Goal: Find specific page/section: Find specific page/section

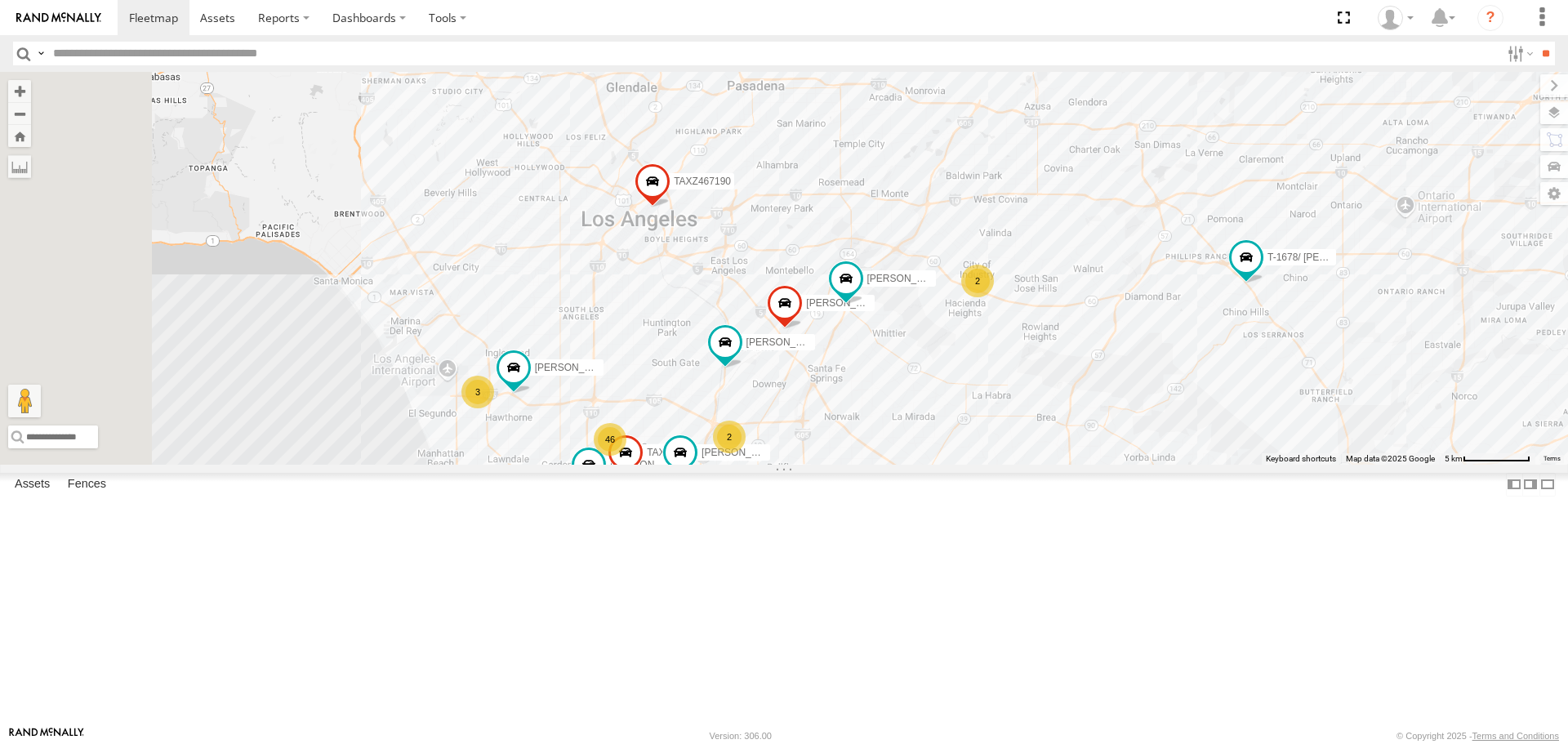
drag, startPoint x: 944, startPoint y: 582, endPoint x: 1069, endPoint y: 486, distance: 157.6
click at [1069, 463] on div "[PERSON_NAME] TAXZ467188 377214/[PERSON_NAME] [PERSON_NAME]/T-1628 T-1678/ [PER…" at bounding box center [784, 267] width 1568 height 392
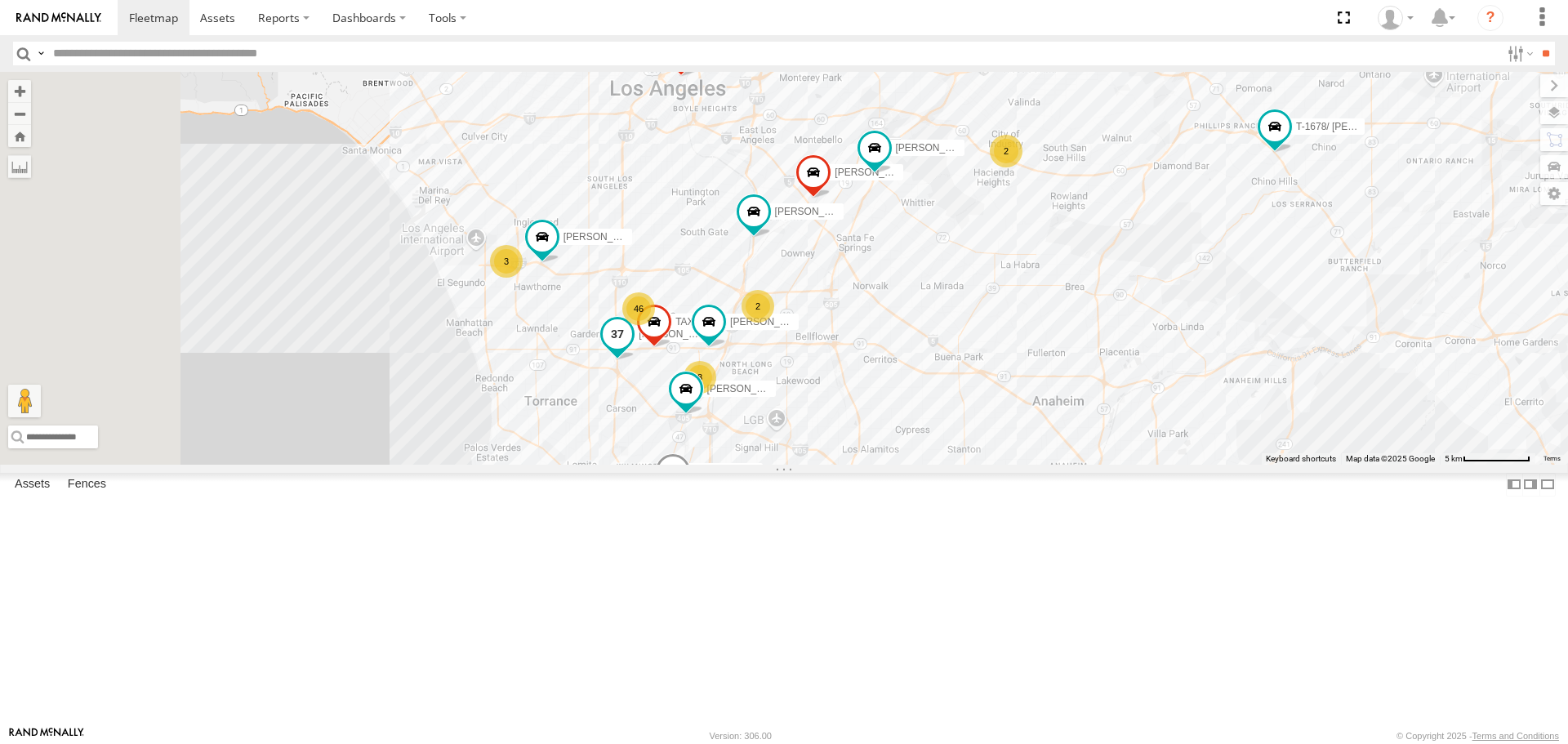
drag, startPoint x: 888, startPoint y: 559, endPoint x: 891, endPoint y: 460, distance: 99.0
click at [707, 343] on label "[PERSON_NAME]/272077" at bounding box center [666, 335] width 82 height 16
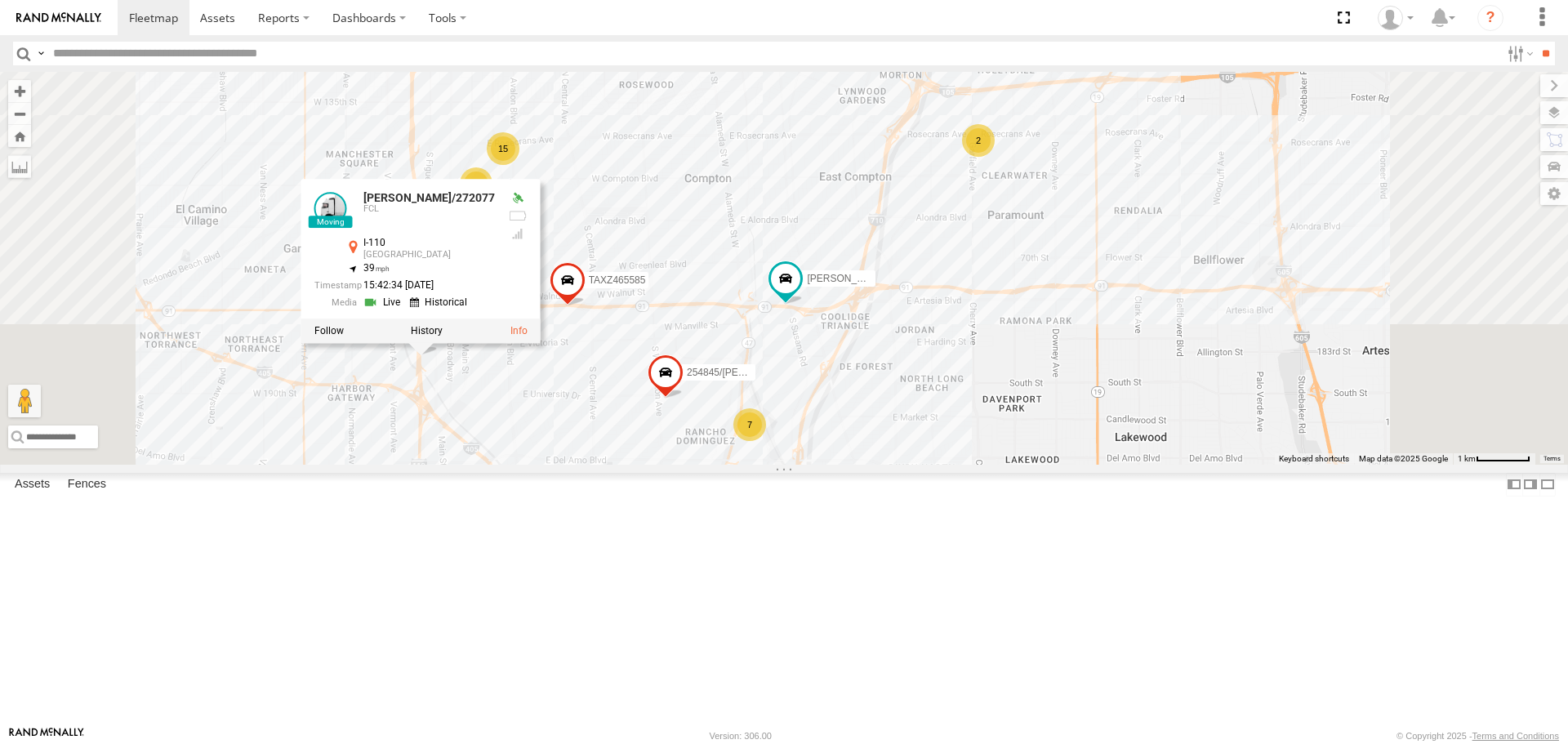
click at [1248, 463] on div "[PERSON_NAME] TAXZ467188 377214/[PERSON_NAME] [PERSON_NAME]/T-1628 T-1678/ [PER…" at bounding box center [784, 267] width 1568 height 392
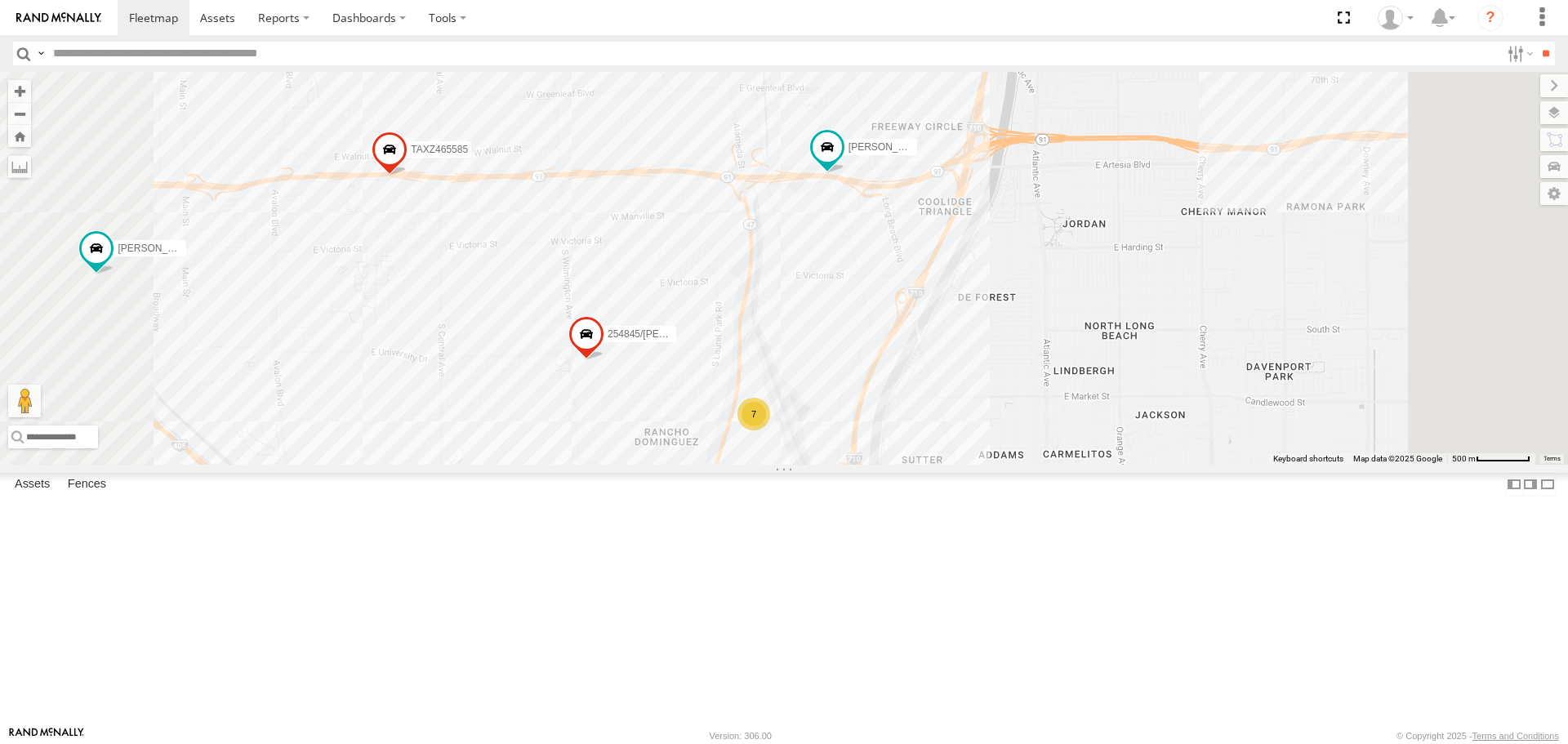
click at [770, 430] on div "7" at bounding box center [754, 414] width 33 height 33
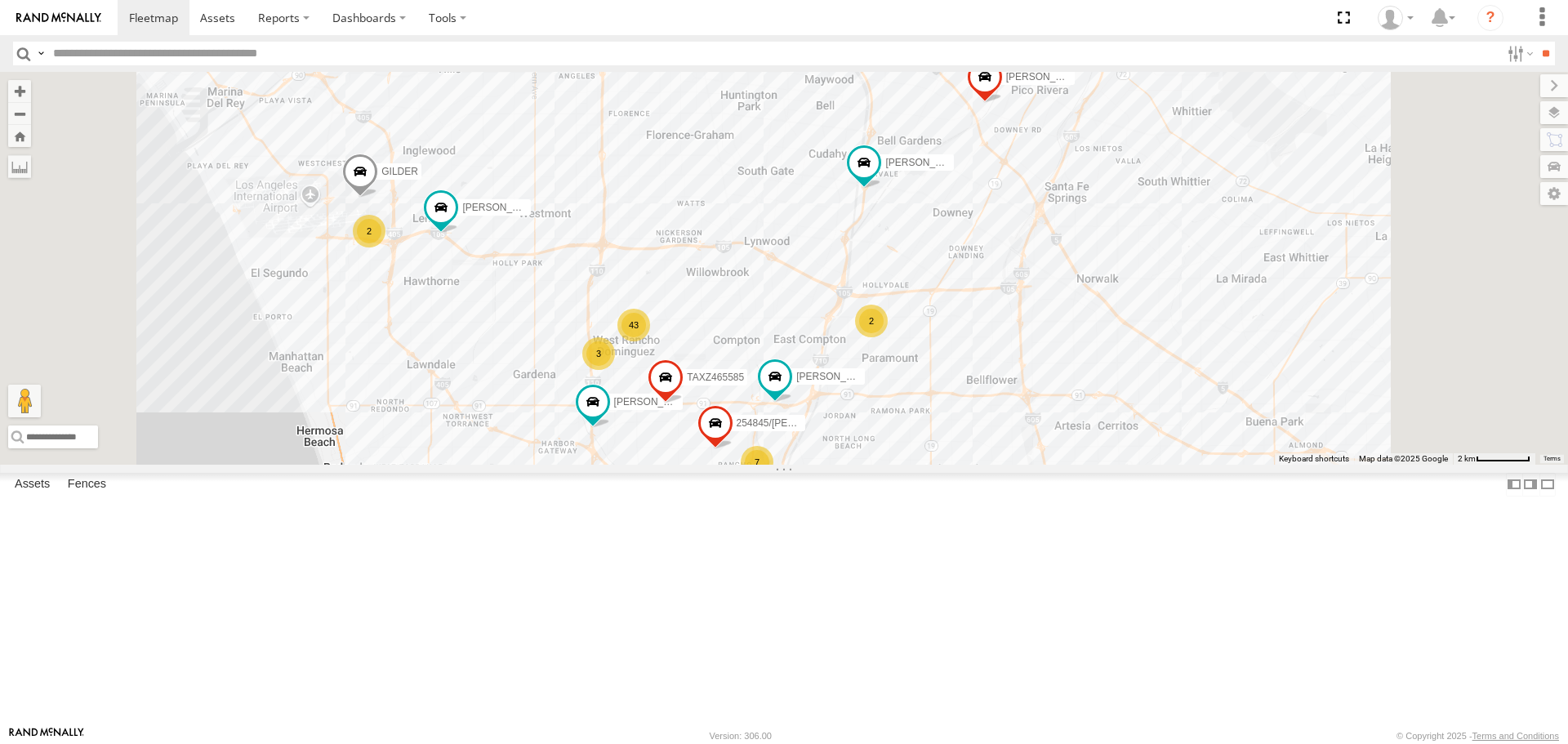
drag, startPoint x: 896, startPoint y: 473, endPoint x: 913, endPoint y: 580, distance: 108.3
click at [734, 449] on span at bounding box center [716, 428] width 36 height 44
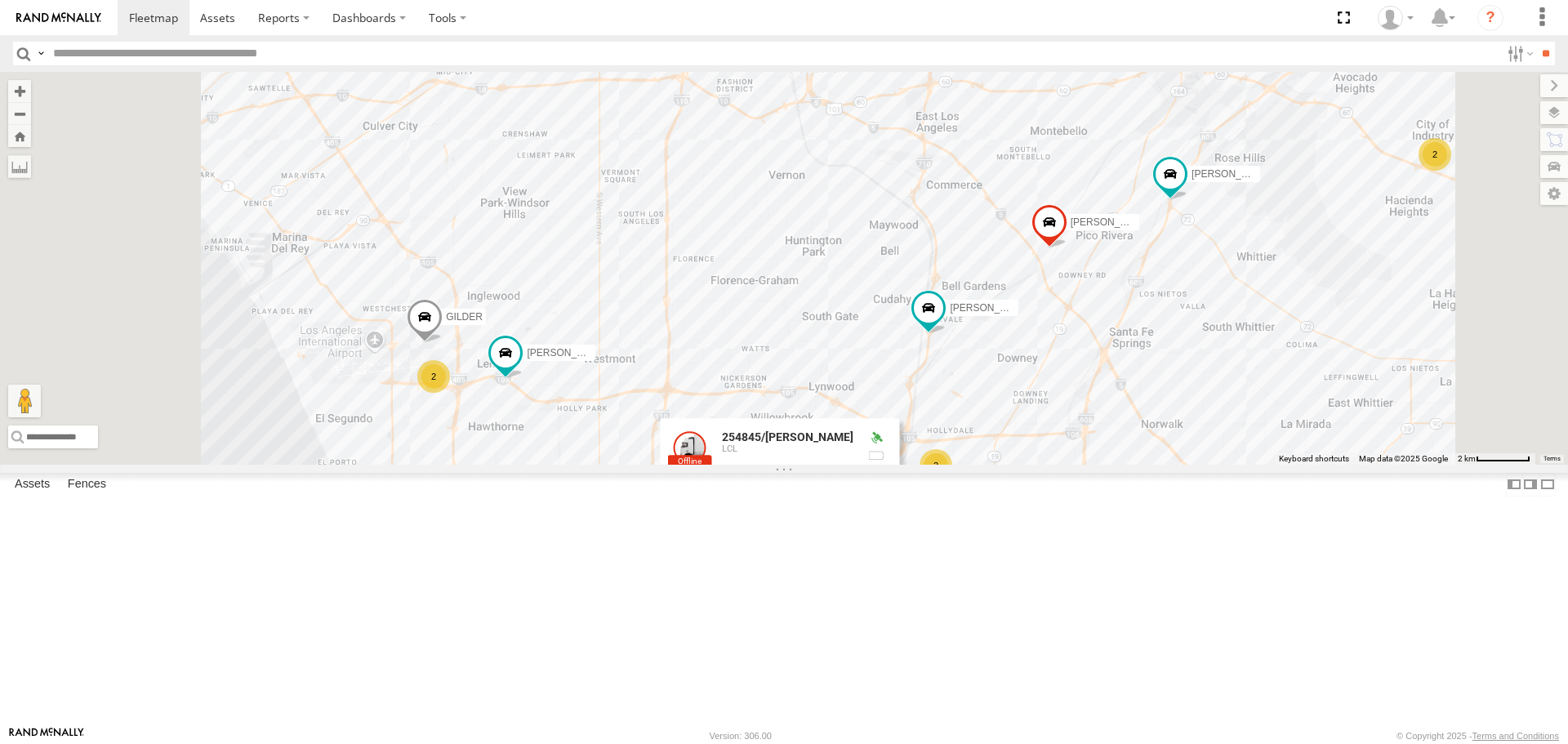
drag, startPoint x: 763, startPoint y: 290, endPoint x: 831, endPoint y: 444, distance: 168.3
click at [831, 444] on div "[PERSON_NAME] TAXZ467188 377214/[PERSON_NAME] [PERSON_NAME]/T-1628 T-1678/ [PER…" at bounding box center [784, 267] width 1568 height 392
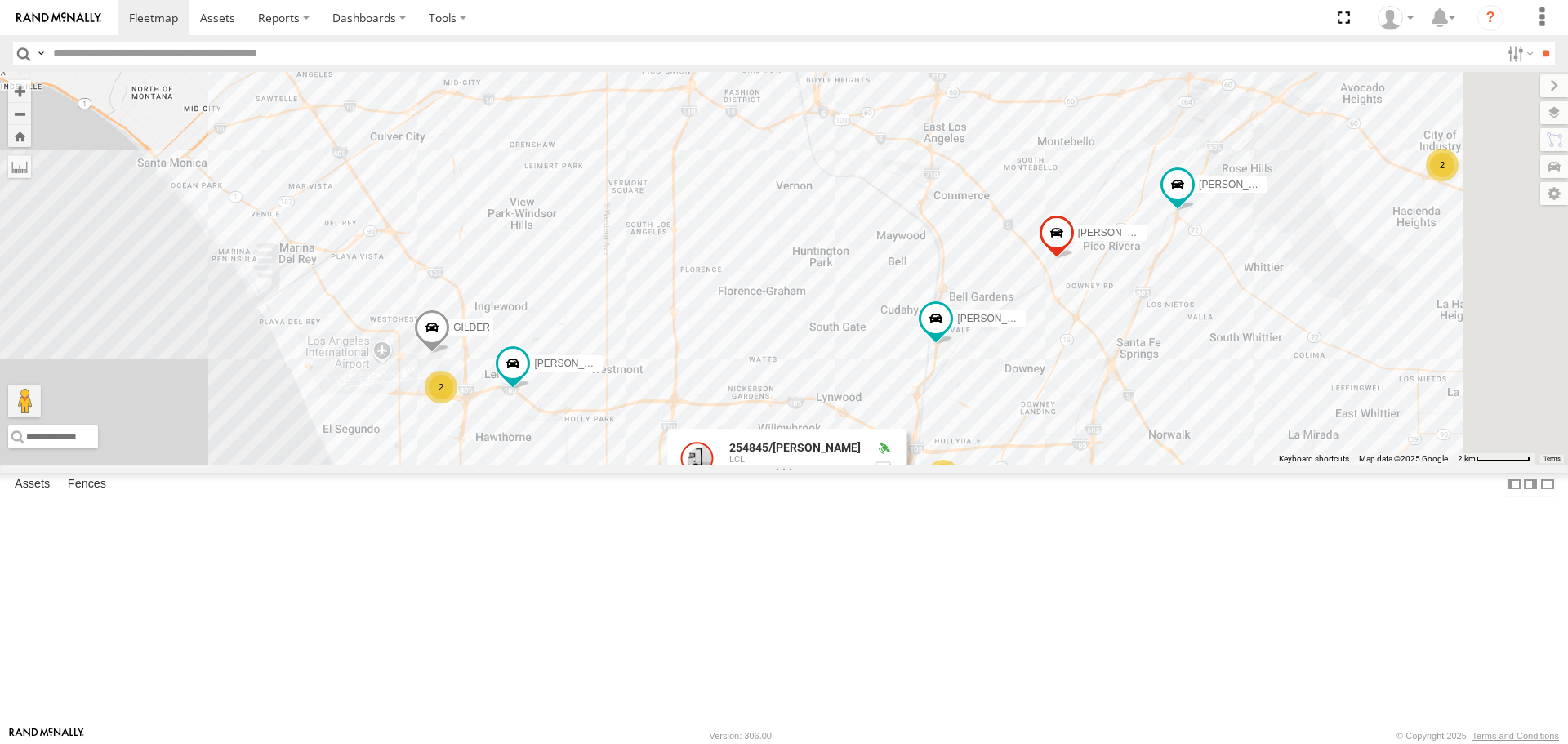
click at [812, 427] on div "[PERSON_NAME] TAXZ467188 377214/[PERSON_NAME] [PERSON_NAME]/T-1628 T-1678/ [PER…" at bounding box center [784, 267] width 1568 height 392
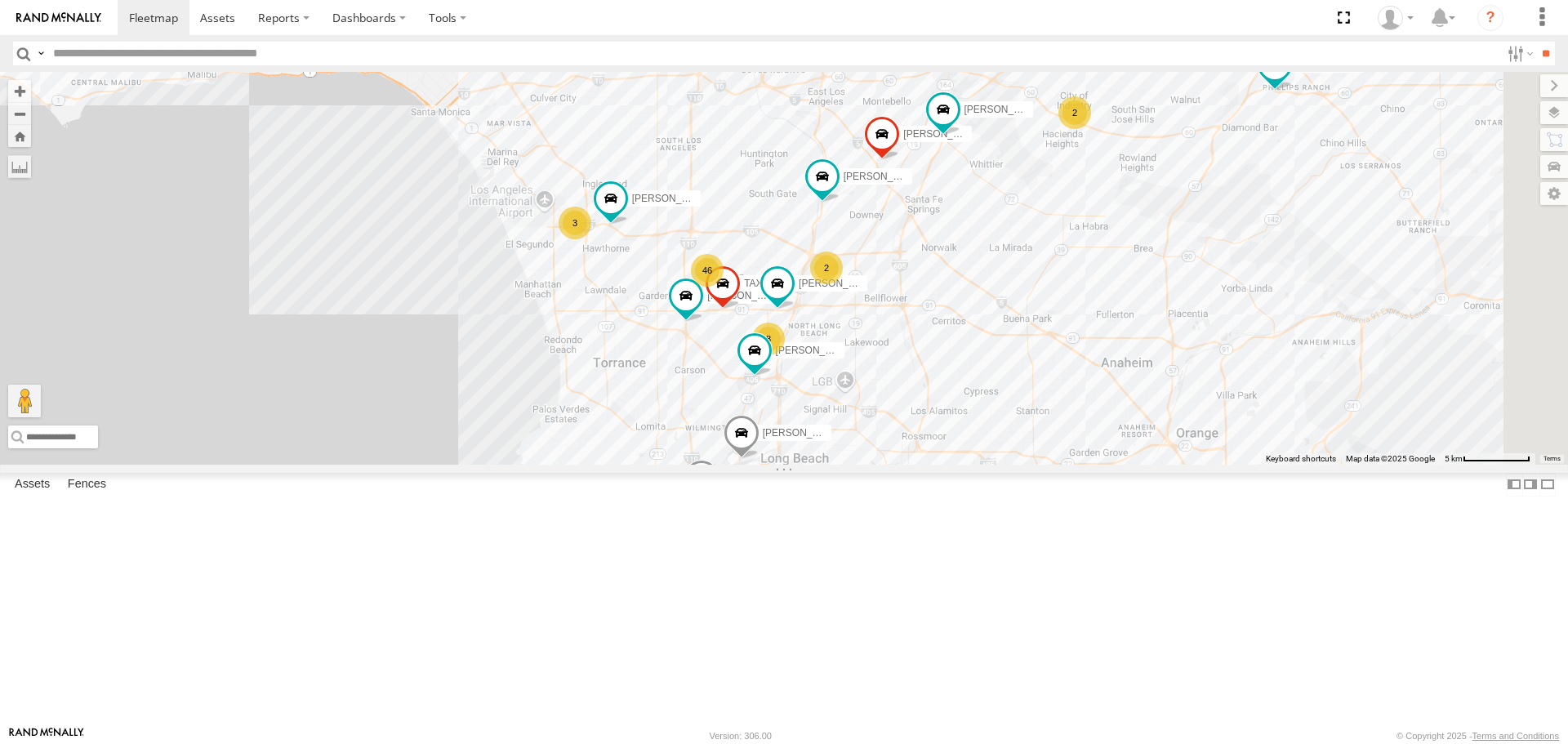
drag, startPoint x: 832, startPoint y: 438, endPoint x: 885, endPoint y: 328, distance: 122.1
click at [885, 328] on div "[PERSON_NAME] TAXZ467188 377214/[PERSON_NAME] [PERSON_NAME]/T-1628 T-1678/ [PER…" at bounding box center [784, 267] width 1568 height 392
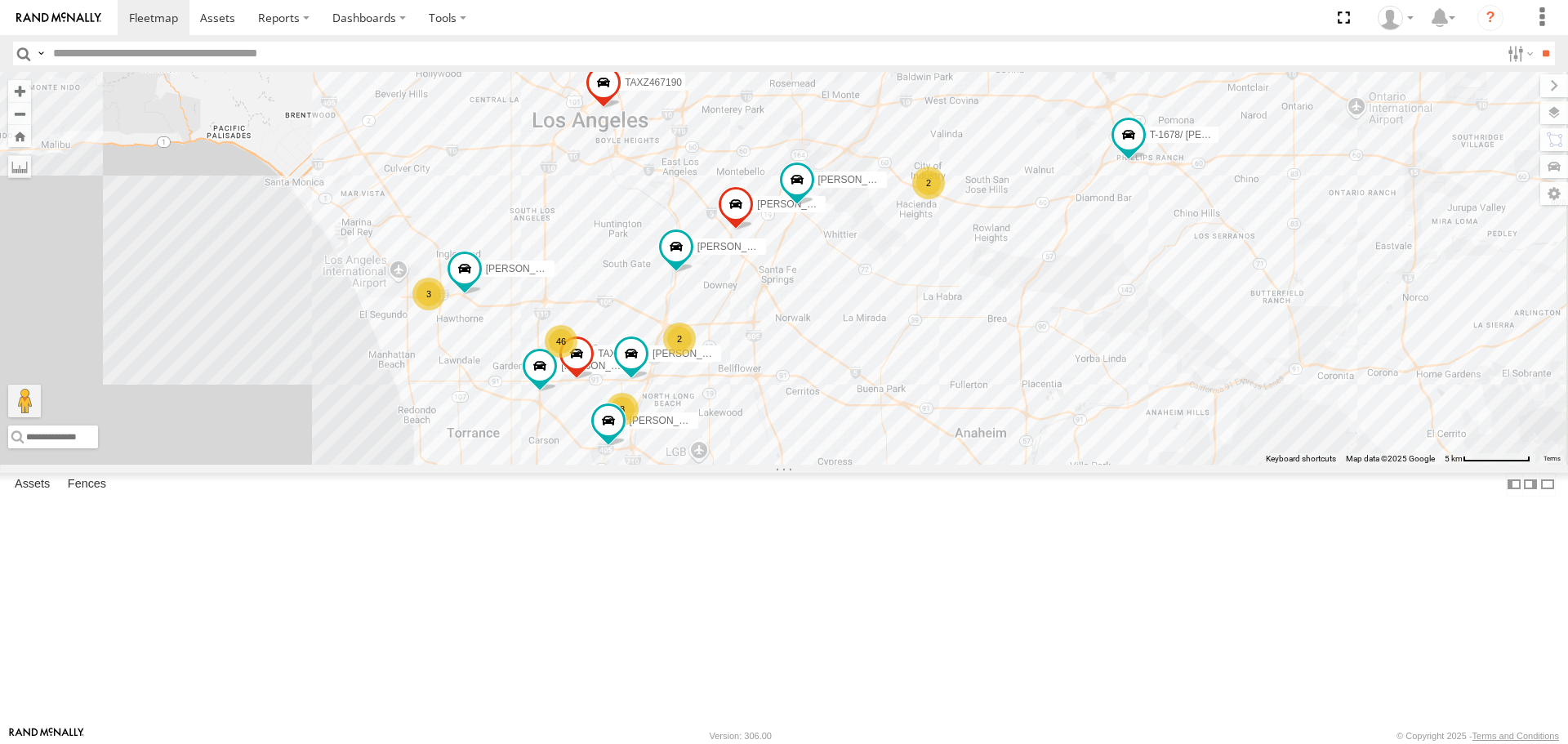
drag, startPoint x: 900, startPoint y: 379, endPoint x: 755, endPoint y: 312, distance: 159.7
click at [755, 312] on div "[PERSON_NAME] TAXZ467188 377214/[PERSON_NAME] [PERSON_NAME]/T-1628 T-1678/ [PER…" at bounding box center [784, 267] width 1568 height 392
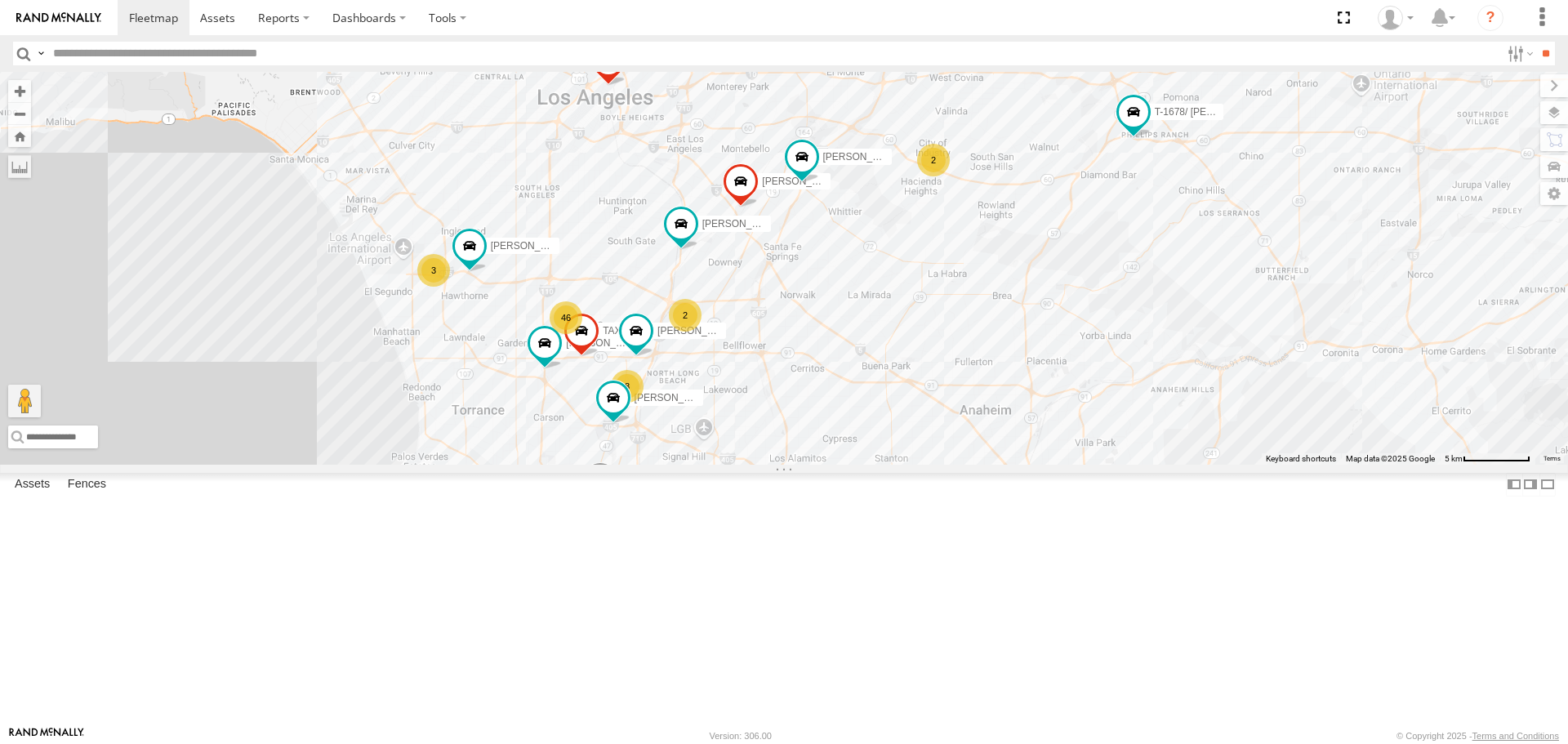
drag, startPoint x: 770, startPoint y: 390, endPoint x: 783, endPoint y: 346, distance: 45.9
click at [783, 346] on div "[PERSON_NAME] TAXZ467188 377214/[PERSON_NAME] [PERSON_NAME]/T-1628 T-1678/ [PER…" at bounding box center [784, 267] width 1568 height 392
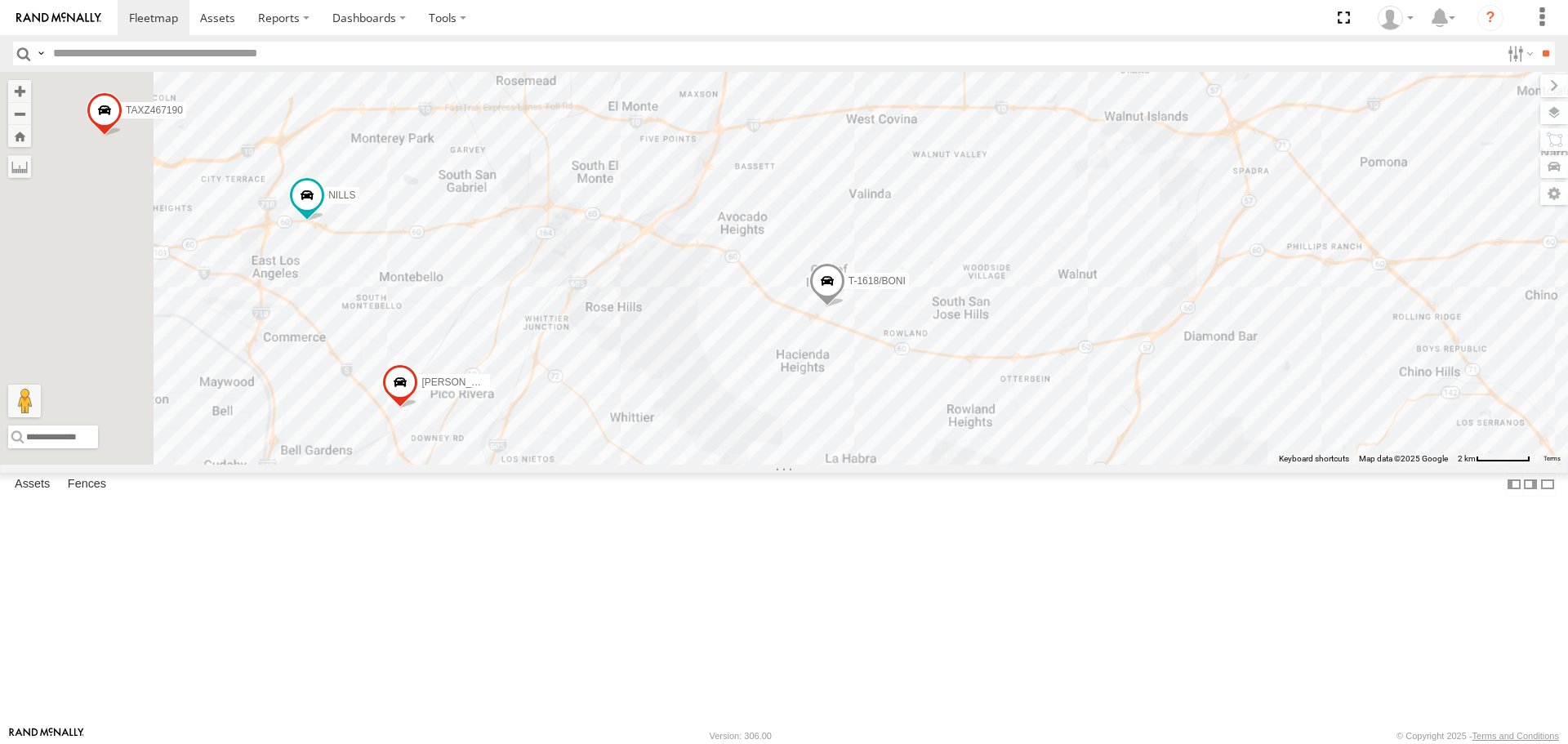
drag, startPoint x: 954, startPoint y: 430, endPoint x: 991, endPoint y: 441, distance: 38.6
click at [991, 441] on div "[PERSON_NAME] TAXZ467188 377214/[PERSON_NAME] [PERSON_NAME]/T-1628 T-1678/ [PER…" at bounding box center [784, 267] width 1568 height 392
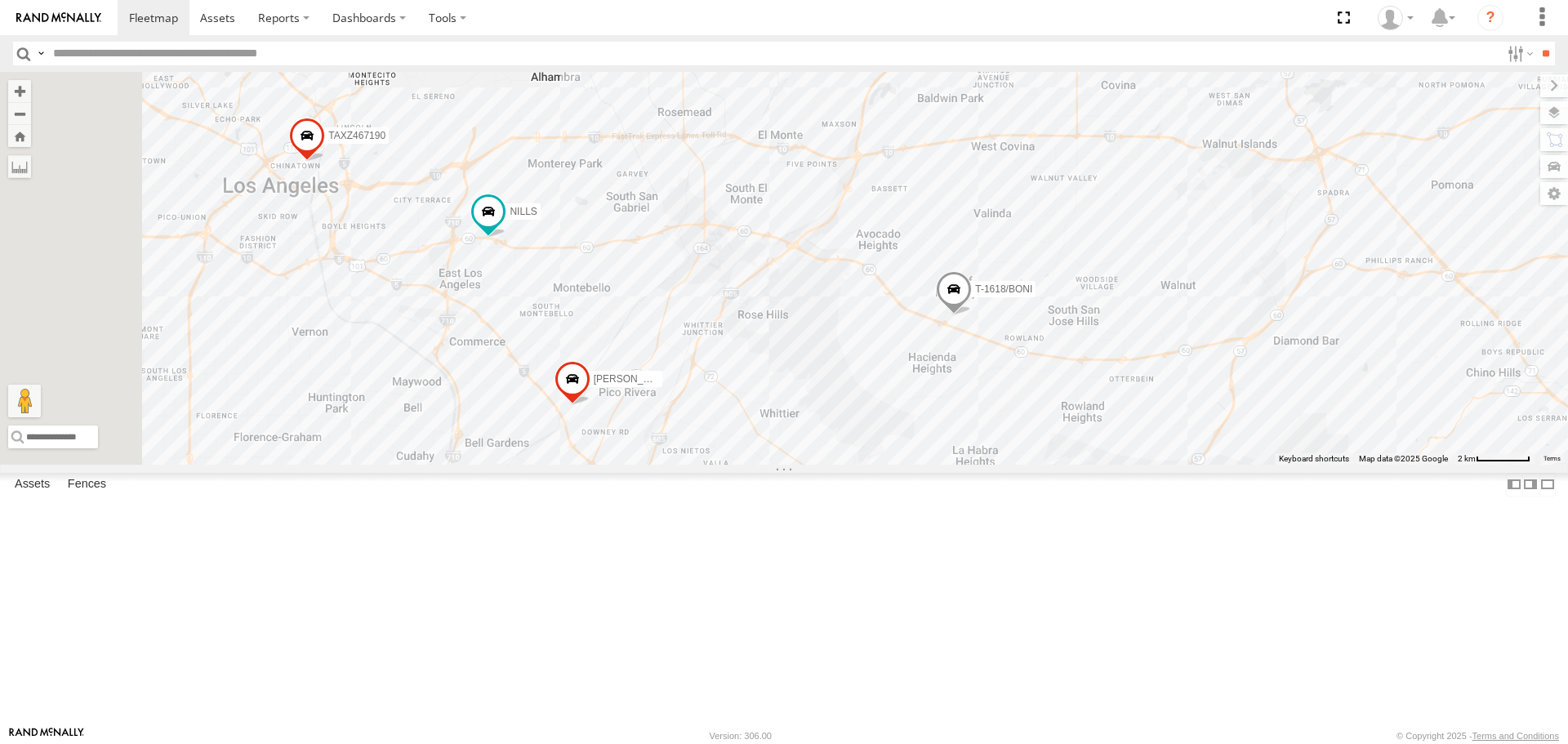
drag, startPoint x: 553, startPoint y: 377, endPoint x: 688, endPoint y: 387, distance: 135.4
click at [688, 387] on div "[PERSON_NAME] TAXZ467188 377214/[PERSON_NAME] [PERSON_NAME]/T-1628 T-1678/ [PER…" at bounding box center [784, 267] width 1568 height 392
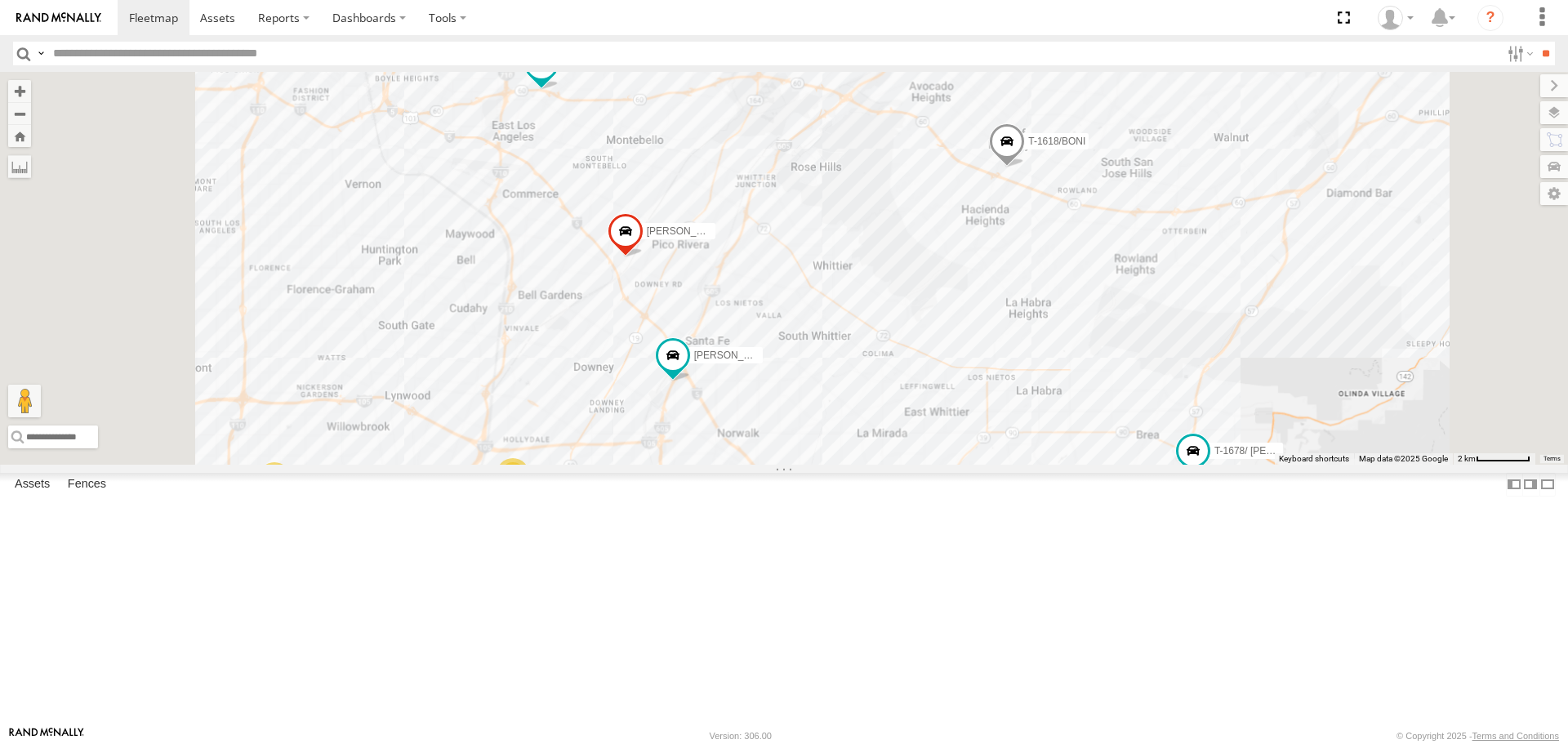
drag, startPoint x: 673, startPoint y: 398, endPoint x: 744, endPoint y: 260, distance: 155.2
click at [744, 260] on div "[PERSON_NAME] TAXZ467188 377214/[PERSON_NAME] [PERSON_NAME]/T-1628 T-1678/ [PER…" at bounding box center [784, 267] width 1568 height 392
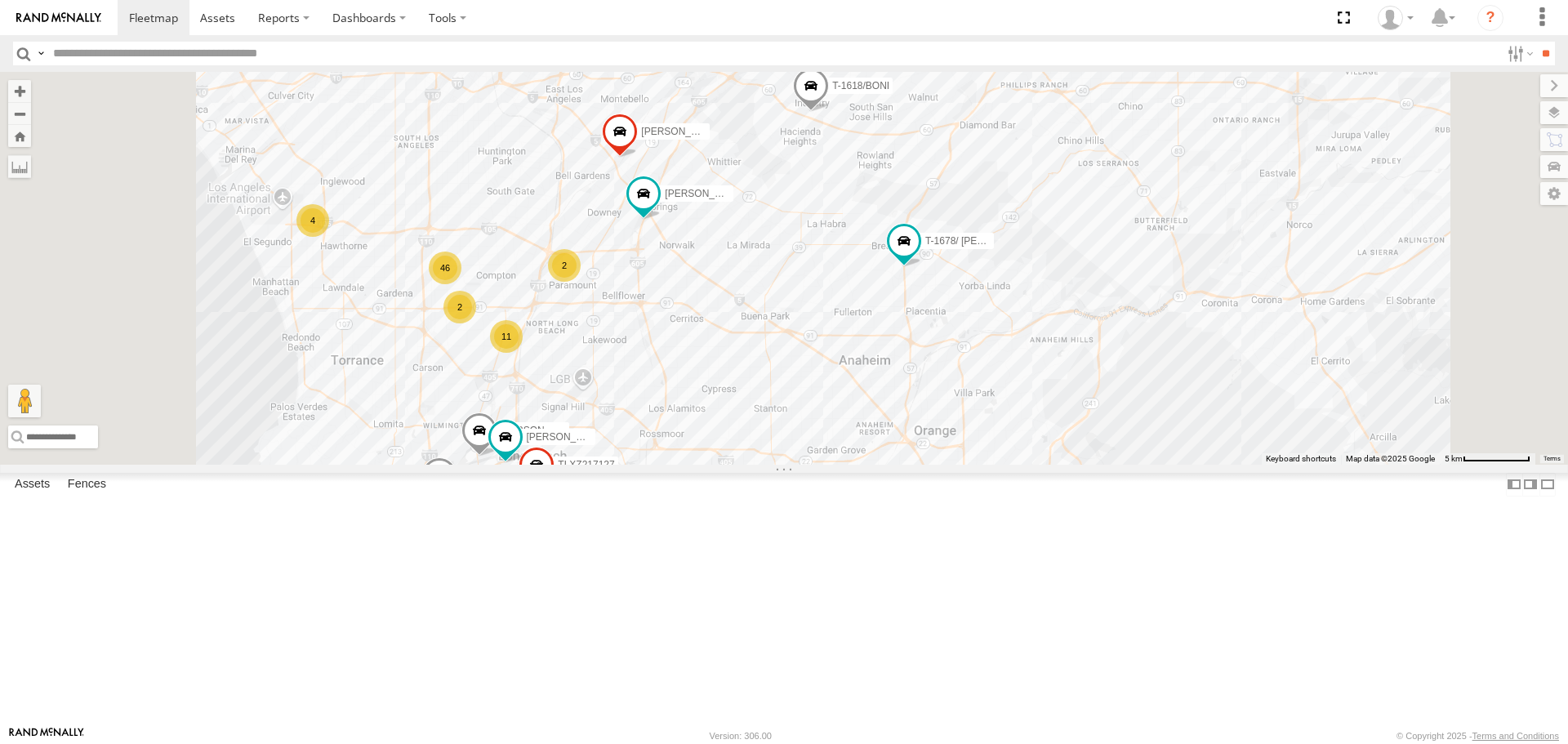
drag, startPoint x: 761, startPoint y: 496, endPoint x: 796, endPoint y: 377, distance: 124.0
click at [796, 377] on div "[PERSON_NAME] TAXZ467188 377214/[PERSON_NAME] [PERSON_NAME]/T-1628 T-1678/ [PER…" at bounding box center [784, 267] width 1568 height 392
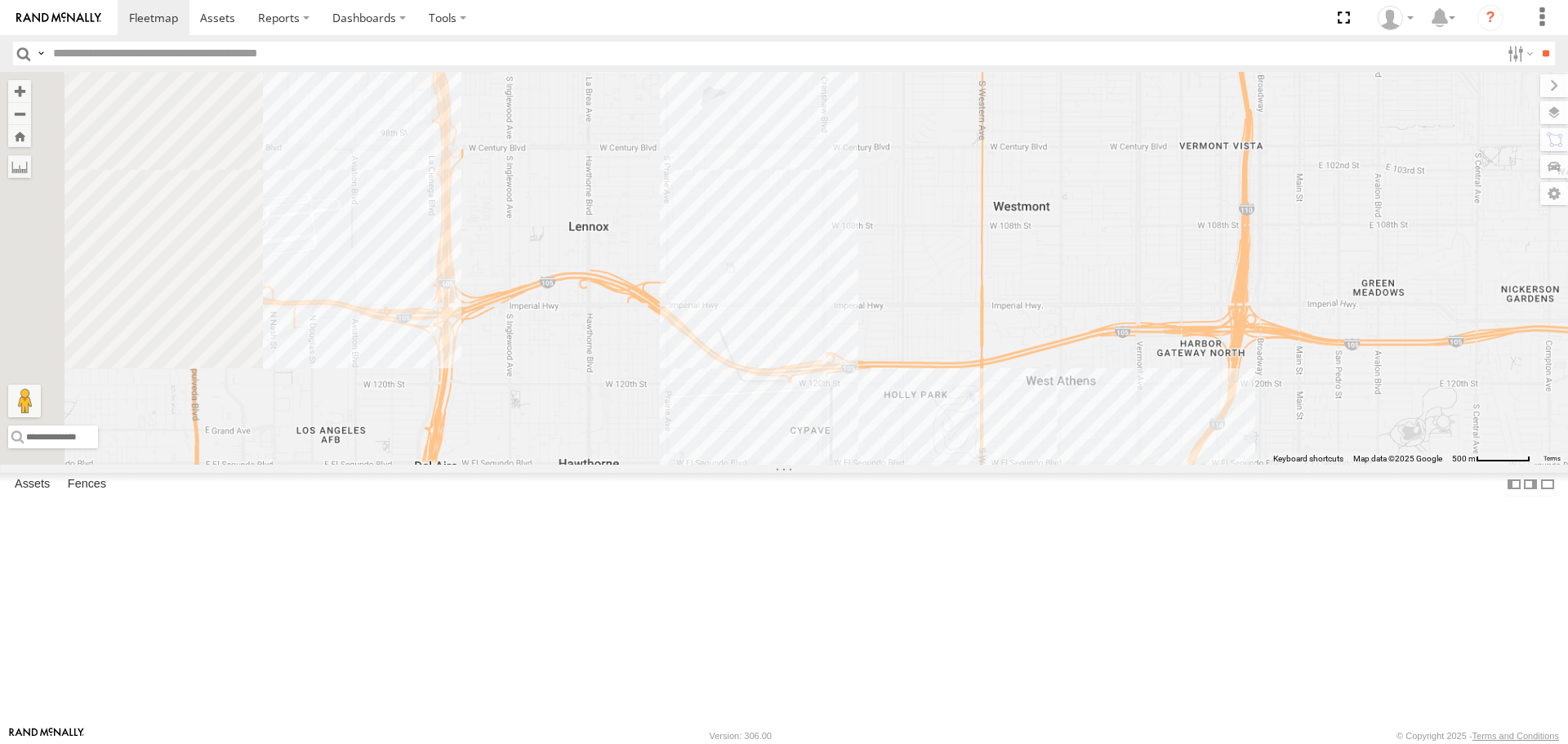
drag, startPoint x: 446, startPoint y: 256, endPoint x: 566, endPoint y: 302, distance: 128.5
click at [601, 321] on div "[PERSON_NAME] TAXZ467188 377214/[PERSON_NAME] [PERSON_NAME]/T-1628 T-1678/ [PER…" at bounding box center [784, 267] width 1568 height 392
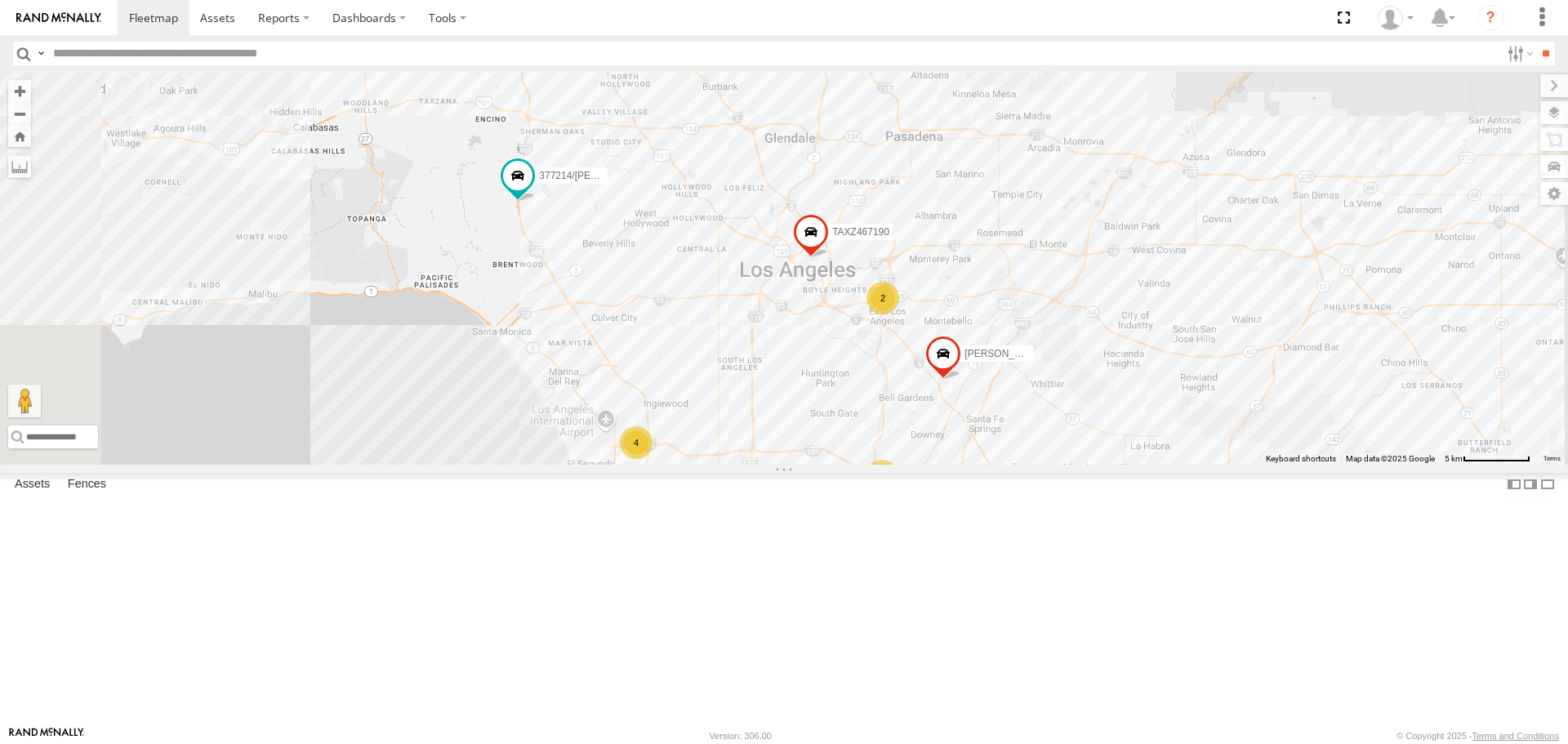
drag, startPoint x: 968, startPoint y: 550, endPoint x: 979, endPoint y: 493, distance: 58.1
click at [979, 463] on div "[PERSON_NAME] TAXZ467188 377214/[PERSON_NAME] [PERSON_NAME]/T-1628 T-1678/ [PER…" at bounding box center [784, 267] width 1568 height 392
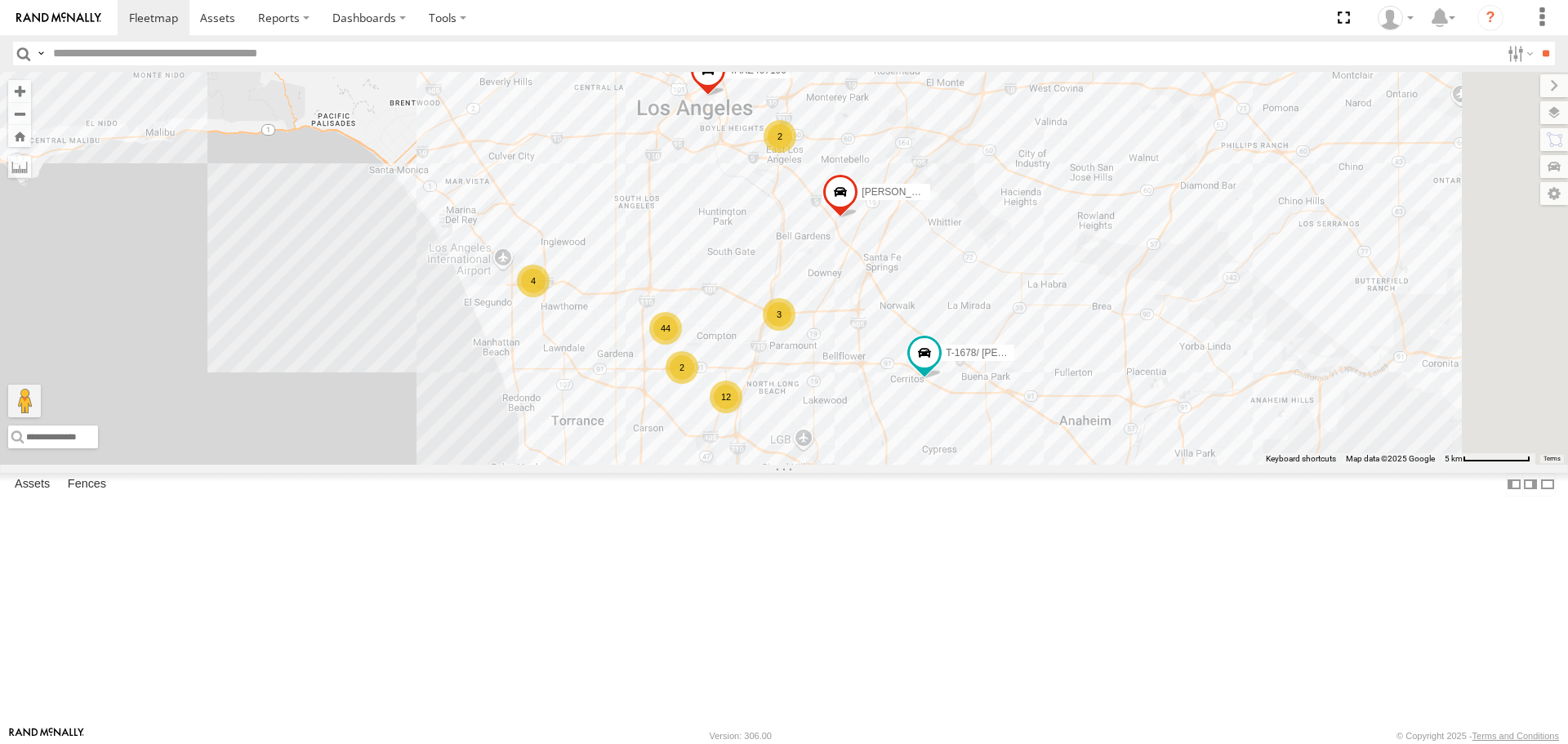
drag, startPoint x: 1060, startPoint y: 581, endPoint x: 949, endPoint y: 405, distance: 208.1
click at [949, 405] on div "[PERSON_NAME] TAXZ467188 377214/[PERSON_NAME] [PERSON_NAME]/T-1628 T-1678/ [PER…" at bounding box center [784, 267] width 1568 height 392
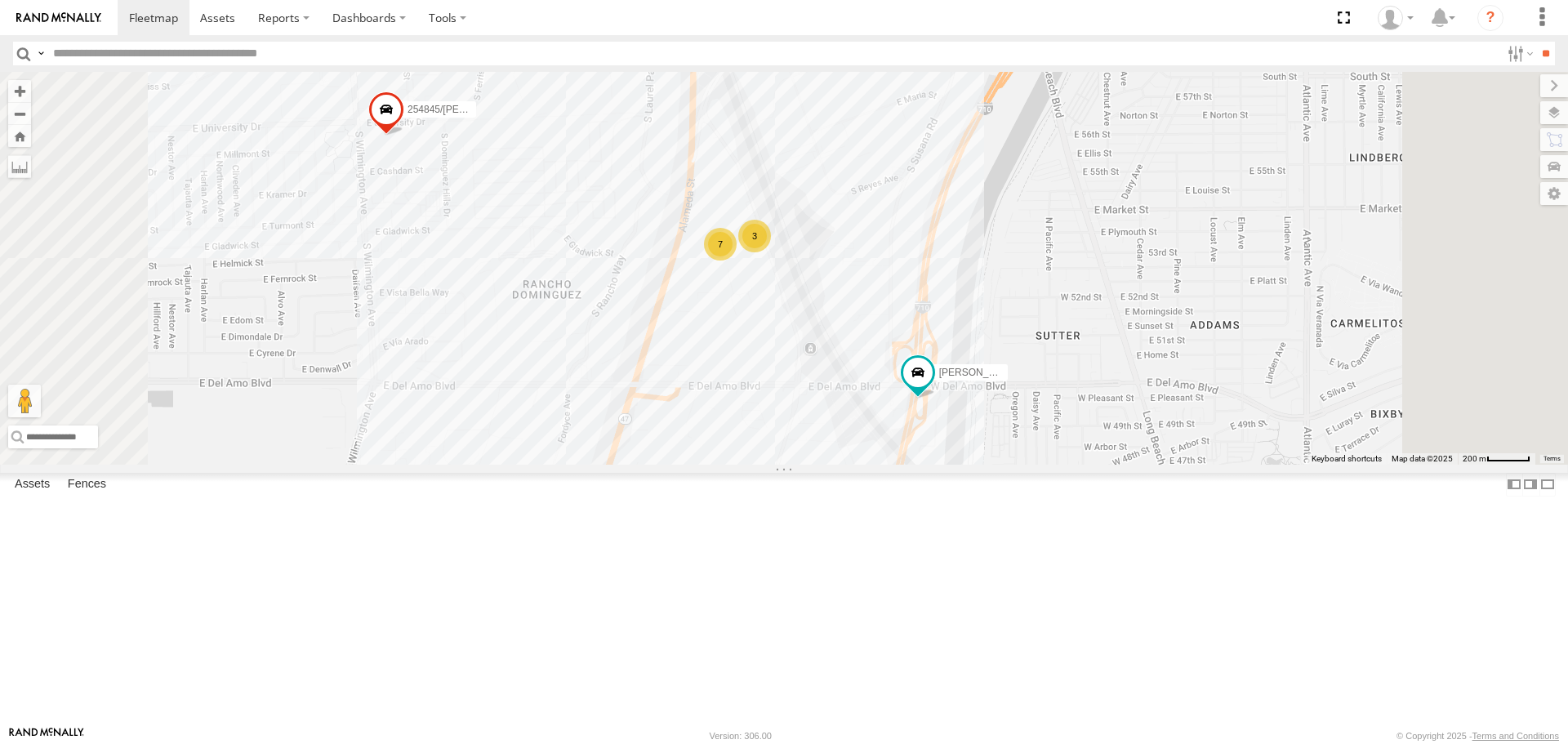
click at [737, 260] on div "7" at bounding box center [721, 244] width 33 height 33
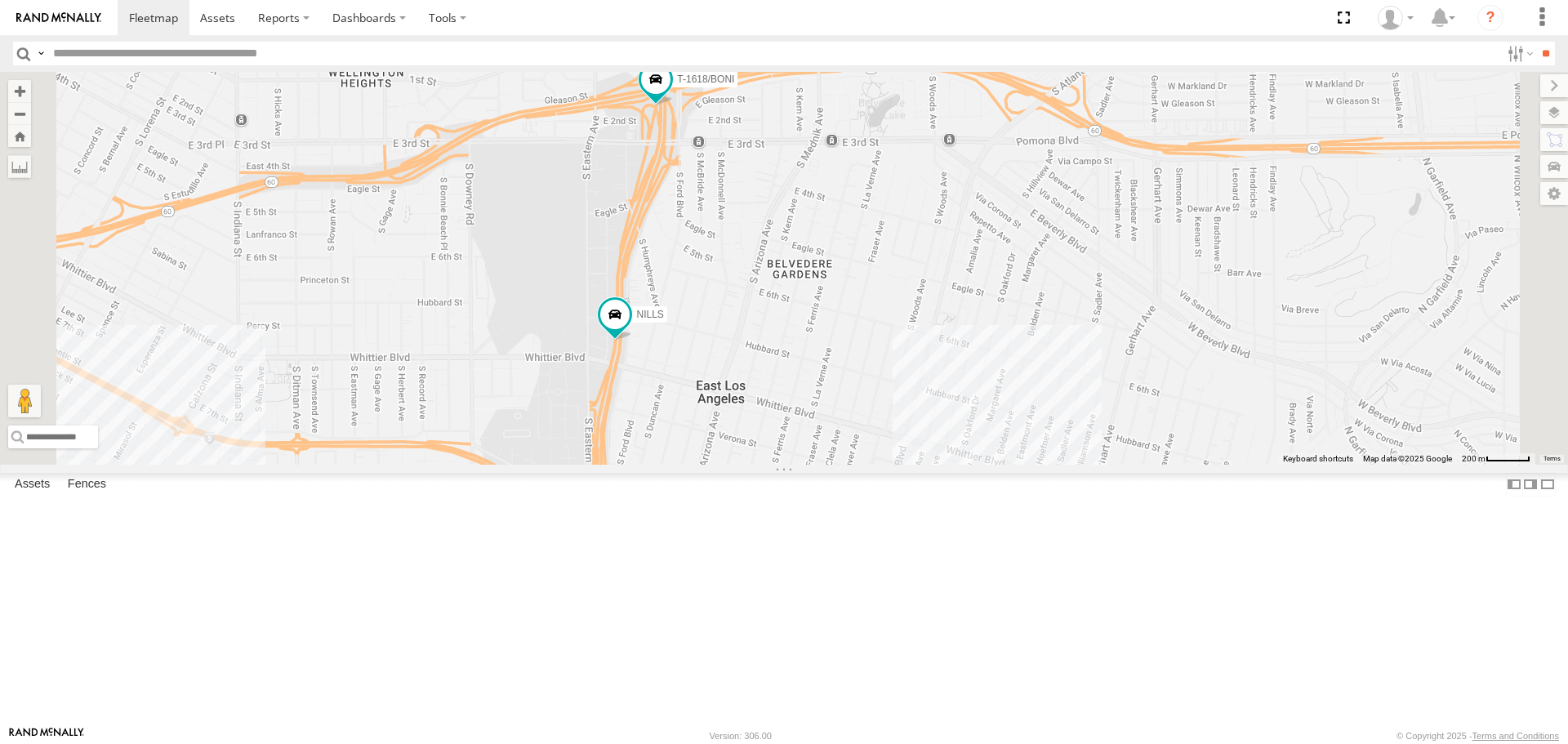
drag, startPoint x: 906, startPoint y: 232, endPoint x: 930, endPoint y: 345, distance: 115.5
click at [930, 345] on div "[PERSON_NAME] TAXZ467188 377214/[PERSON_NAME] [PERSON_NAME]/T-1628 T-1678/ [PER…" at bounding box center [784, 267] width 1568 height 392
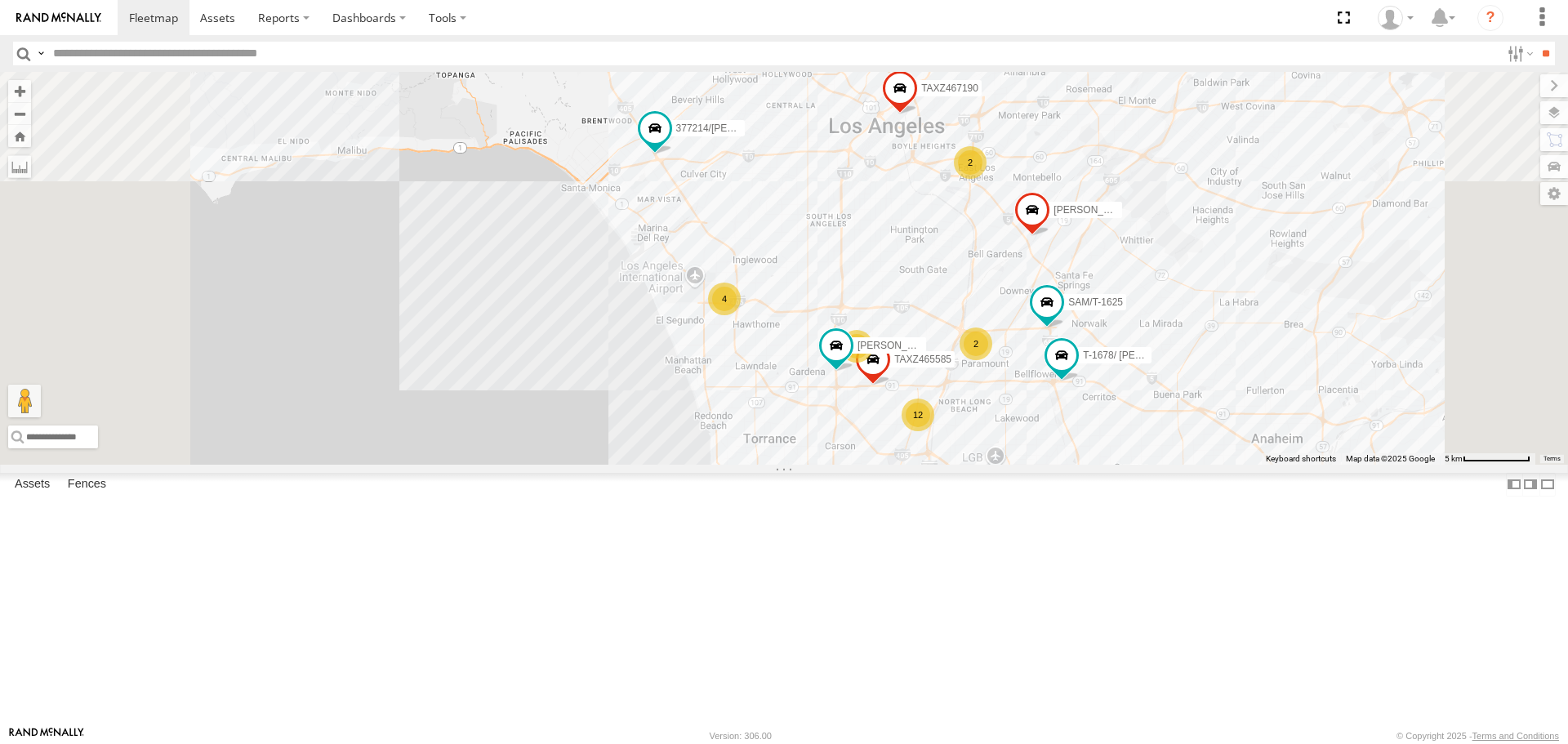
click at [741, 315] on div "4" at bounding box center [725, 299] width 33 height 33
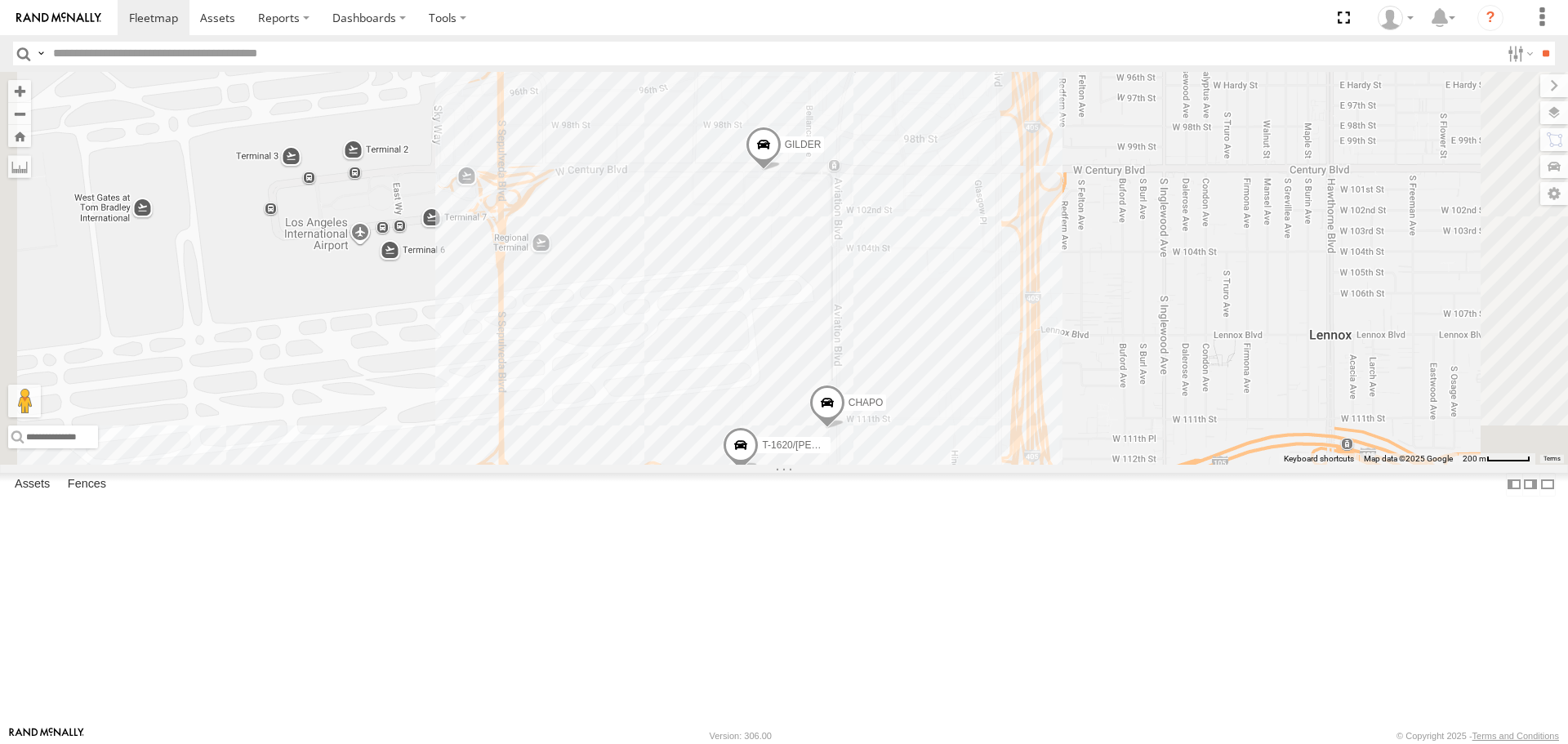
click at [782, 171] on span at bounding box center [764, 150] width 36 height 44
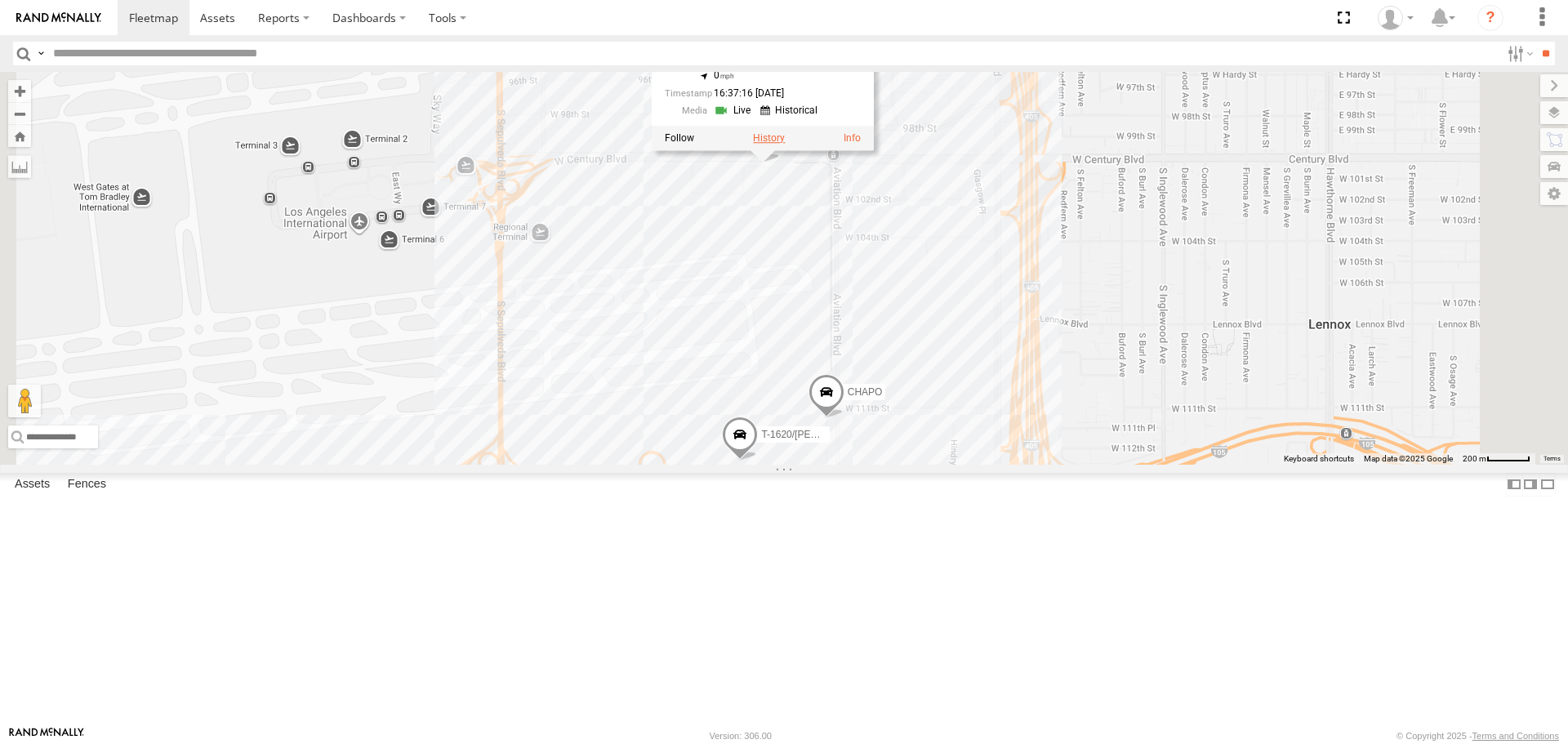
click at [785, 145] on label at bounding box center [768, 139] width 32 height 12
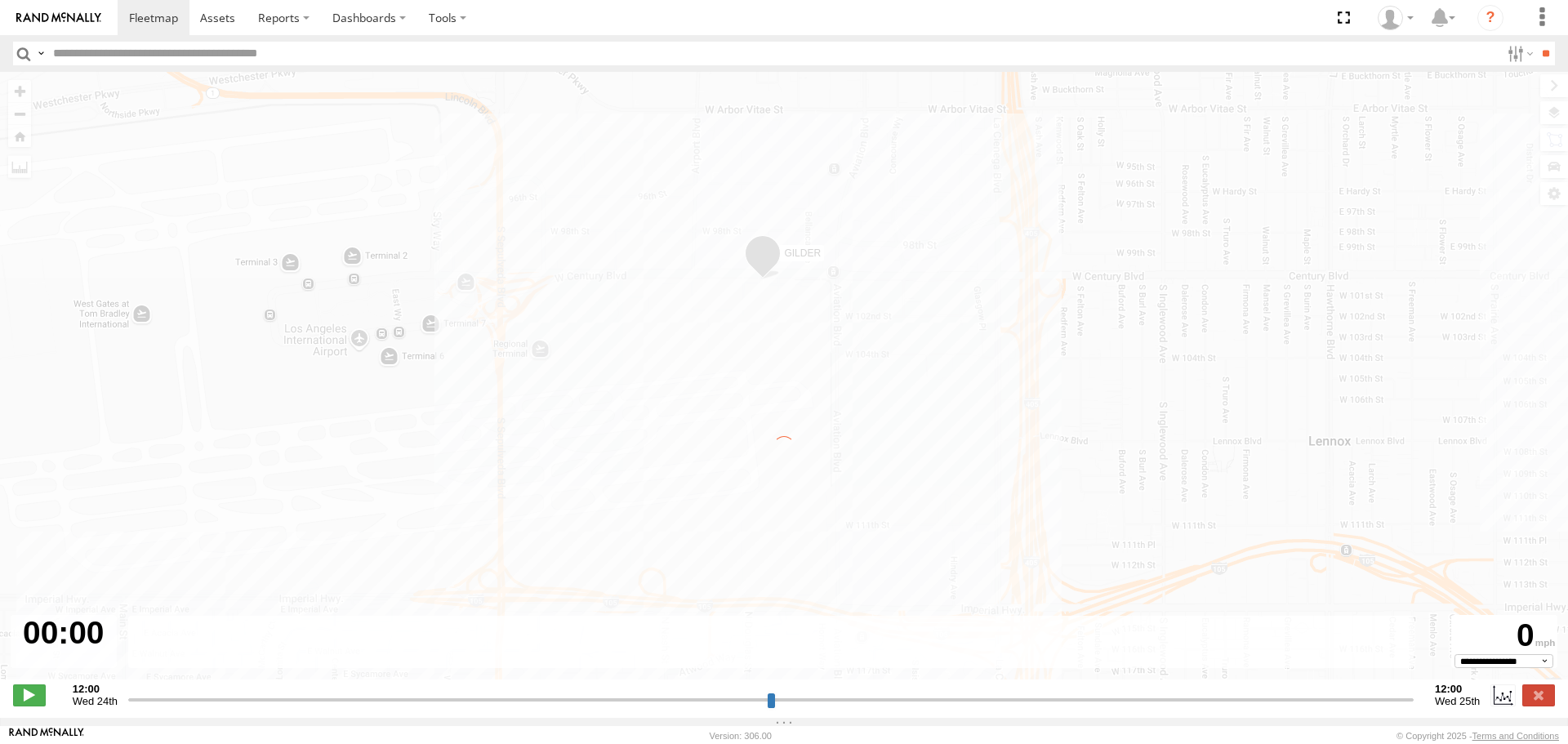
type input "**********"
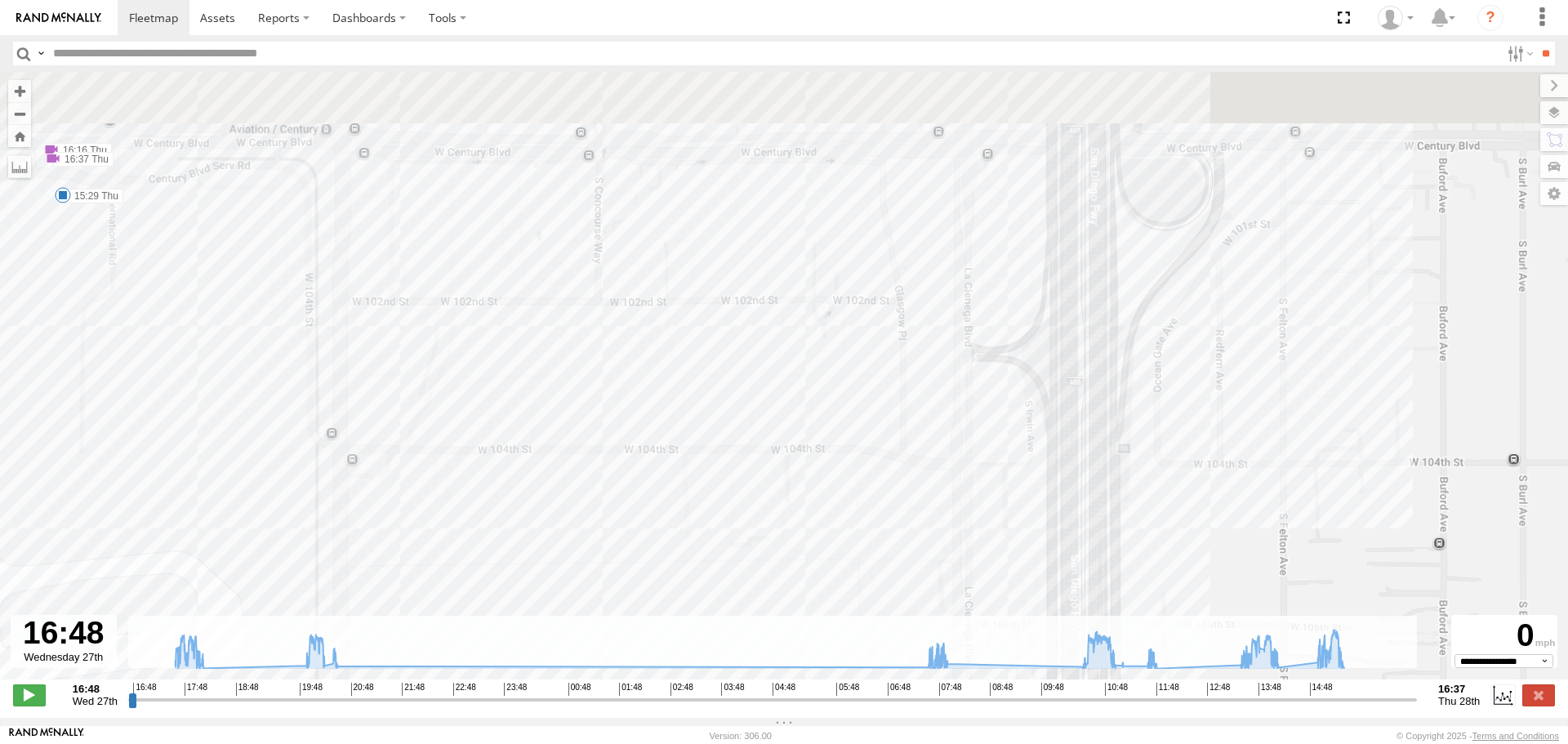
drag, startPoint x: 245, startPoint y: 216, endPoint x: 464, endPoint y: 292, distance: 231.8
click at [464, 292] on div "[PERSON_NAME] 17:59 Wed 18:29 Wed 19:36 Wed 20:16 Wed 20:31 Wed 07:40 Thu 07:40…" at bounding box center [784, 384] width 1568 height 625
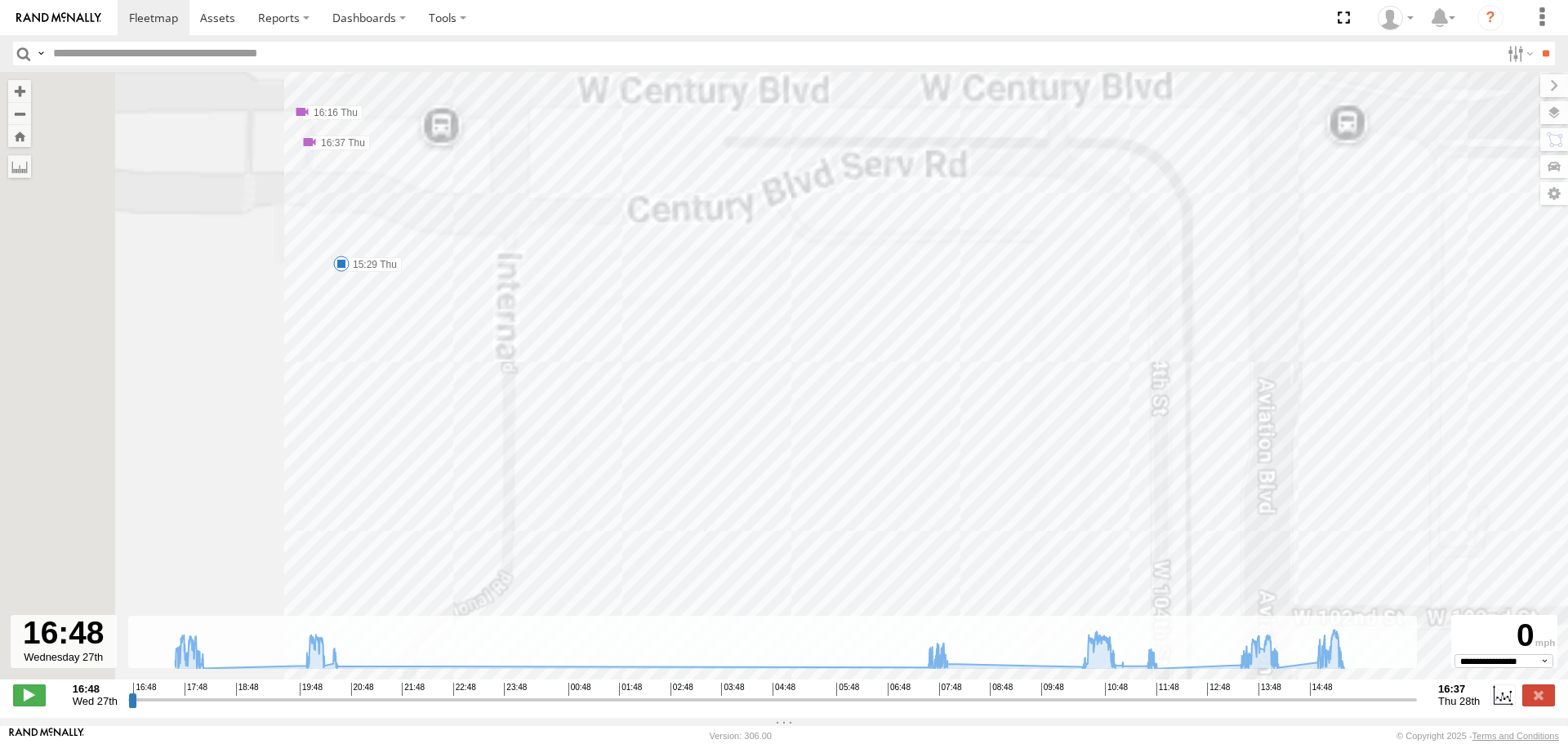
drag, startPoint x: 377, startPoint y: 278, endPoint x: 660, endPoint y: 369, distance: 297.3
click at [660, 369] on div "[PERSON_NAME] 17:59 Wed 18:29 Wed 19:36 Wed 20:16 Wed 20:31 Wed 07:40 Thu 07:40…" at bounding box center [784, 384] width 1568 height 625
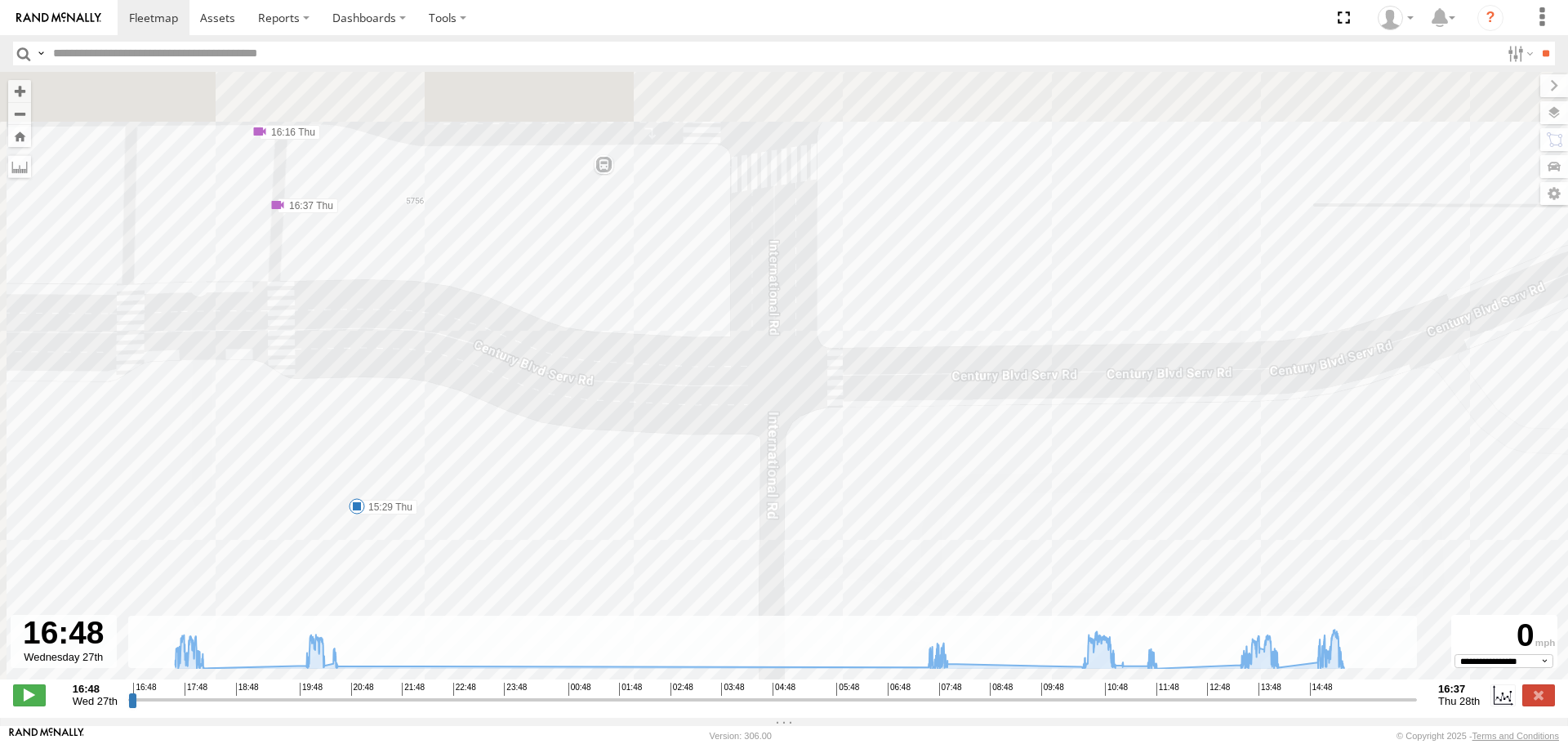
drag, startPoint x: 469, startPoint y: 340, endPoint x: 562, endPoint y: 455, distance: 147.9
click at [562, 455] on div "[PERSON_NAME] 17:59 Wed 18:29 Wed 19:36 Wed 20:16 Wed 20:31 Wed 07:40 Thu 07:40…" at bounding box center [784, 384] width 1568 height 625
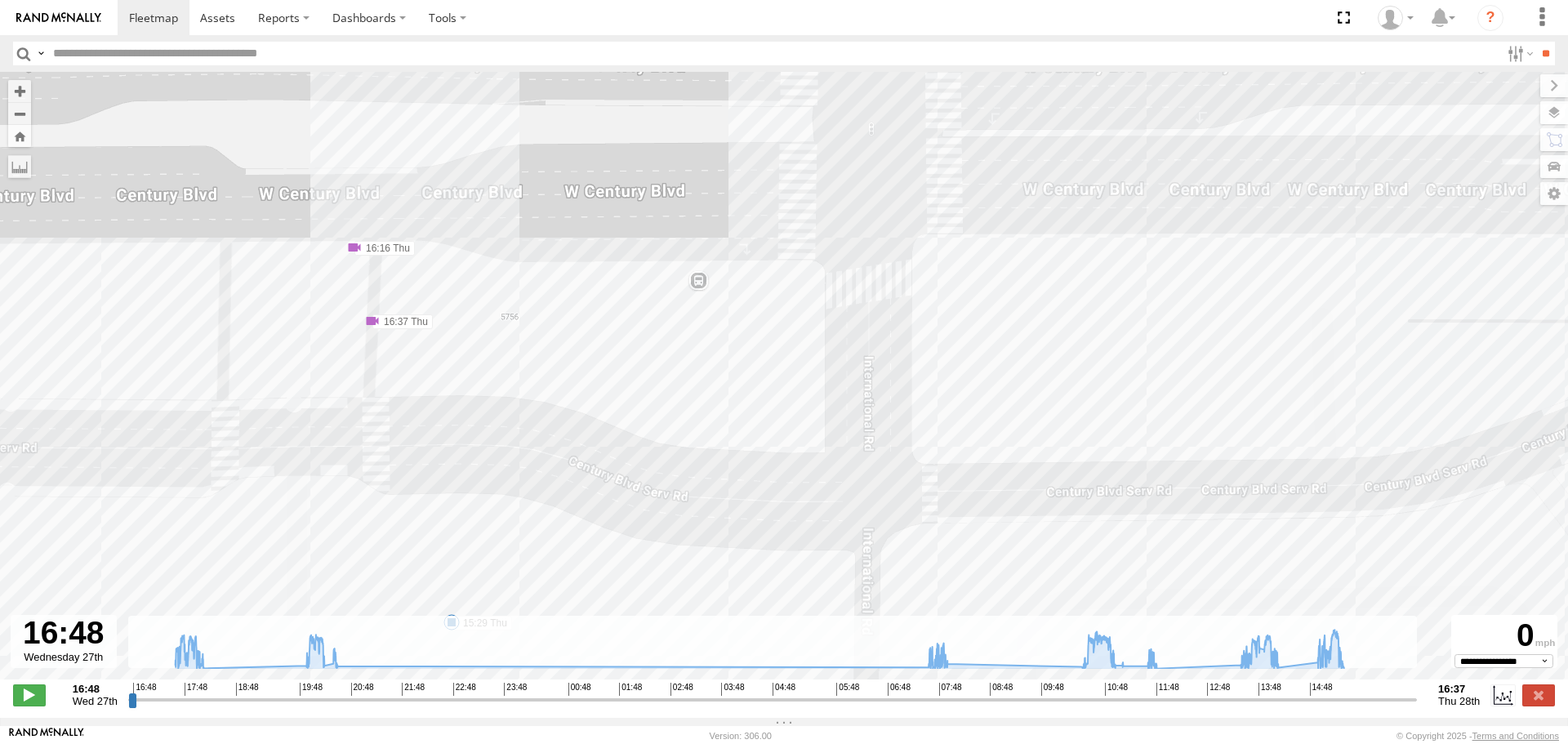
click at [385, 313] on div "[PERSON_NAME] 17:59 Wed 18:29 Wed 19:36 Wed 20:16 Wed 20:31 Wed 07:40 Thu 07:40…" at bounding box center [784, 384] width 1568 height 625
click at [382, 323] on label "16:37 Thu" at bounding box center [402, 322] width 60 height 15
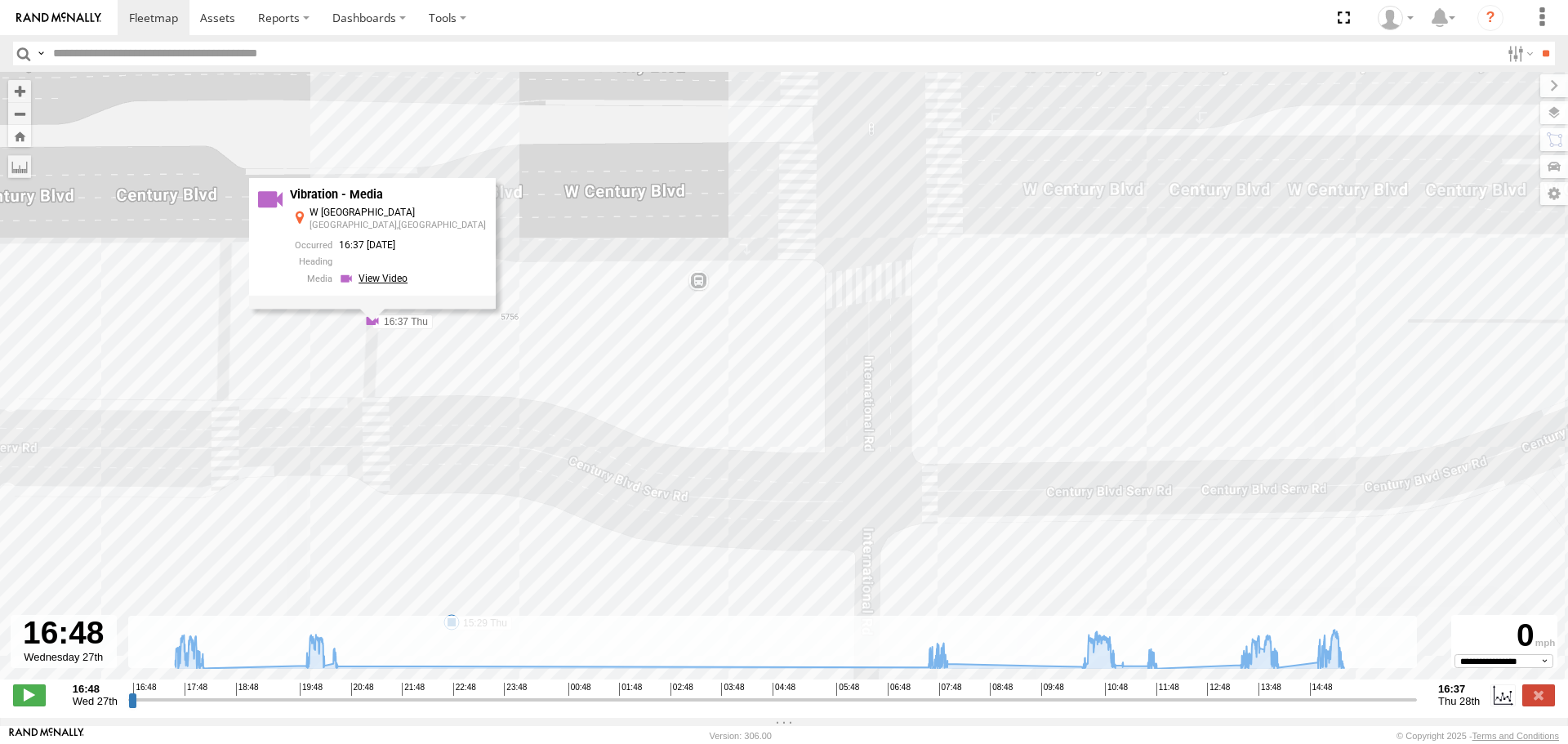
click at [402, 279] on link at bounding box center [376, 277] width 73 height 16
click at [154, 15] on span at bounding box center [154, 17] width 49 height 16
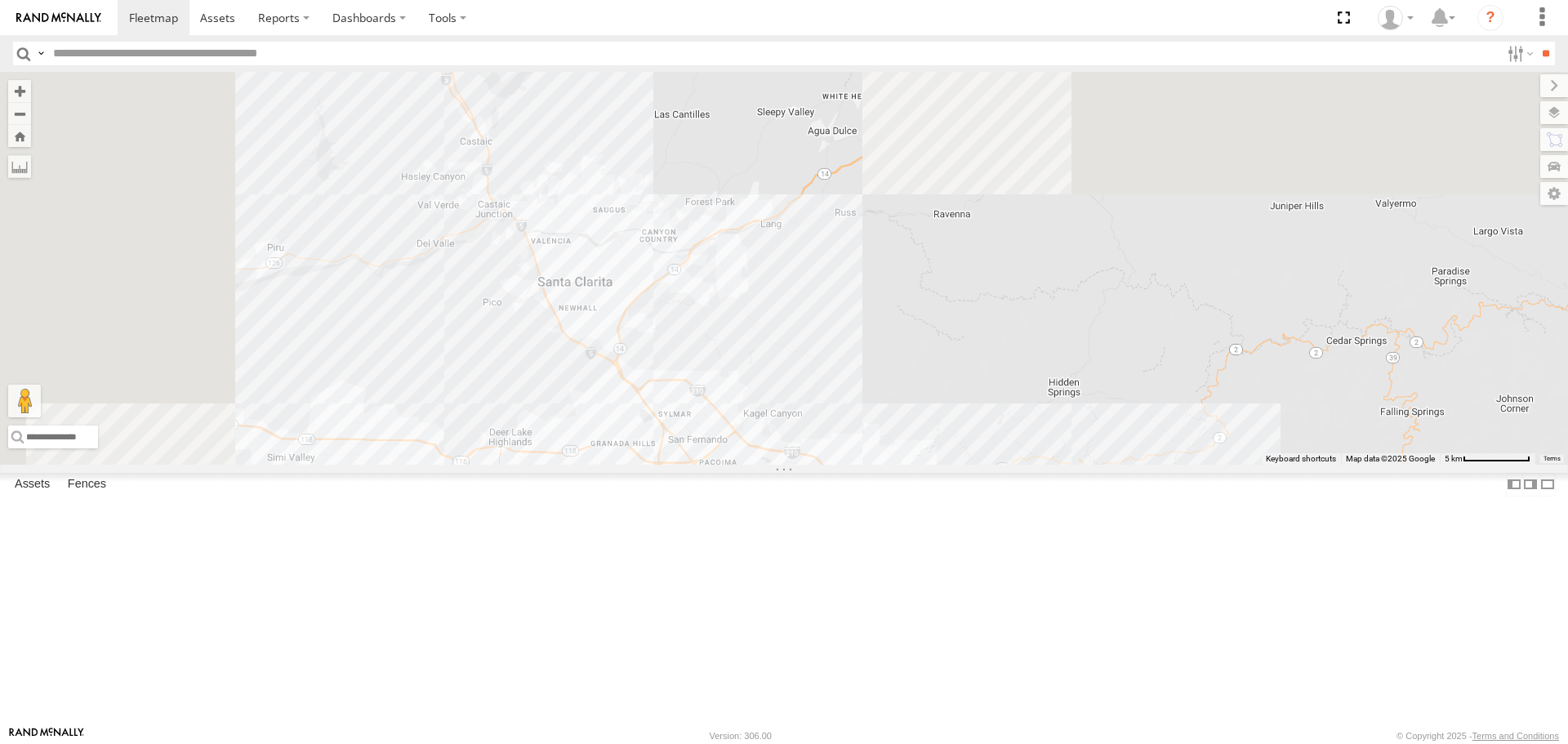
drag, startPoint x: 877, startPoint y: 224, endPoint x: 1078, endPoint y: 782, distance: 593.1
click at [1078, 743] on html at bounding box center [784, 372] width 1568 height 744
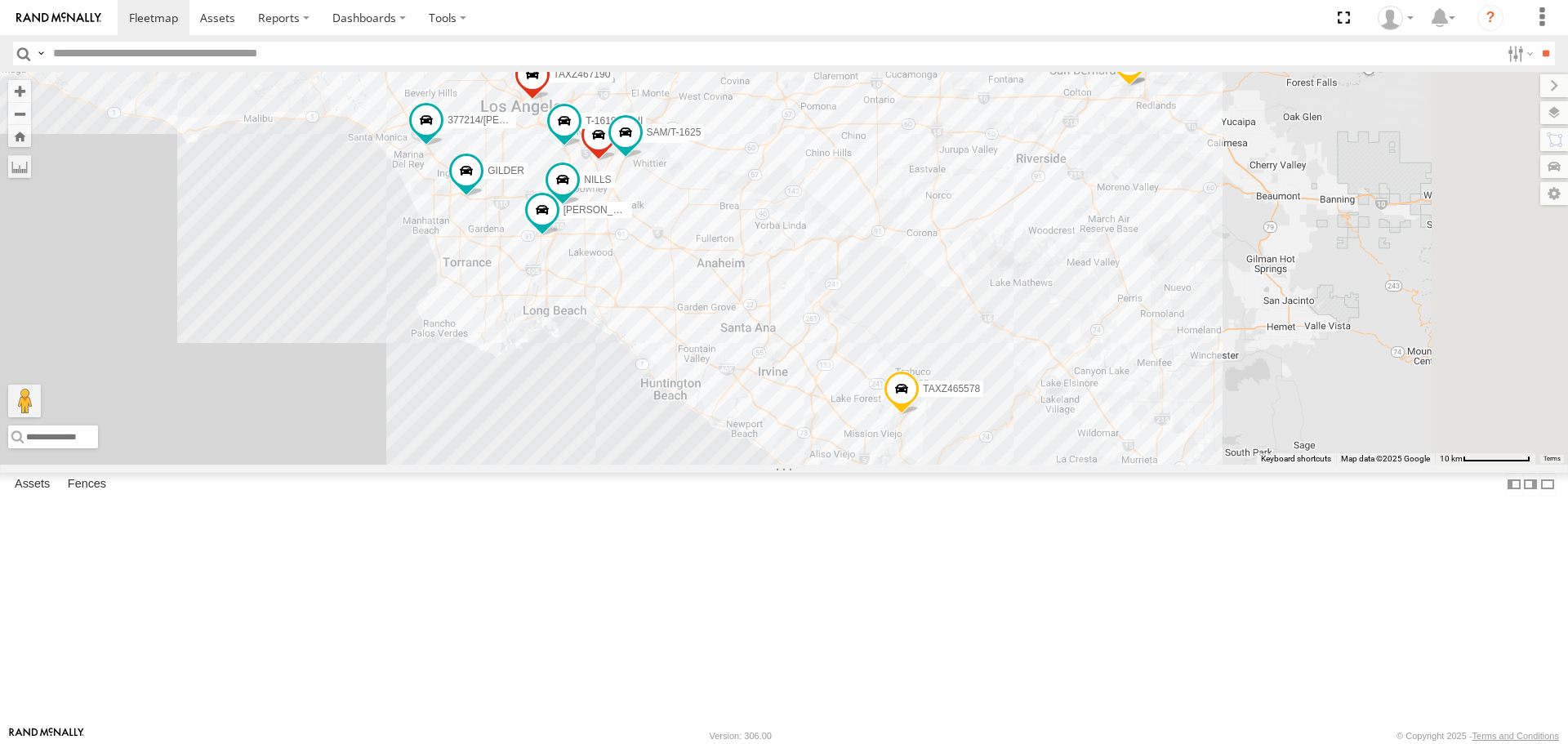
drag, startPoint x: 1096, startPoint y: 601, endPoint x: 772, endPoint y: 167, distance: 541.6
click at [765, 95] on div "CARLOS SAM/T-1625 LARS/T-1623 TAXZ467188 377214/JOSE SANCHEZ T-1618/BONI JUSTIN…" at bounding box center [784, 267] width 1568 height 392
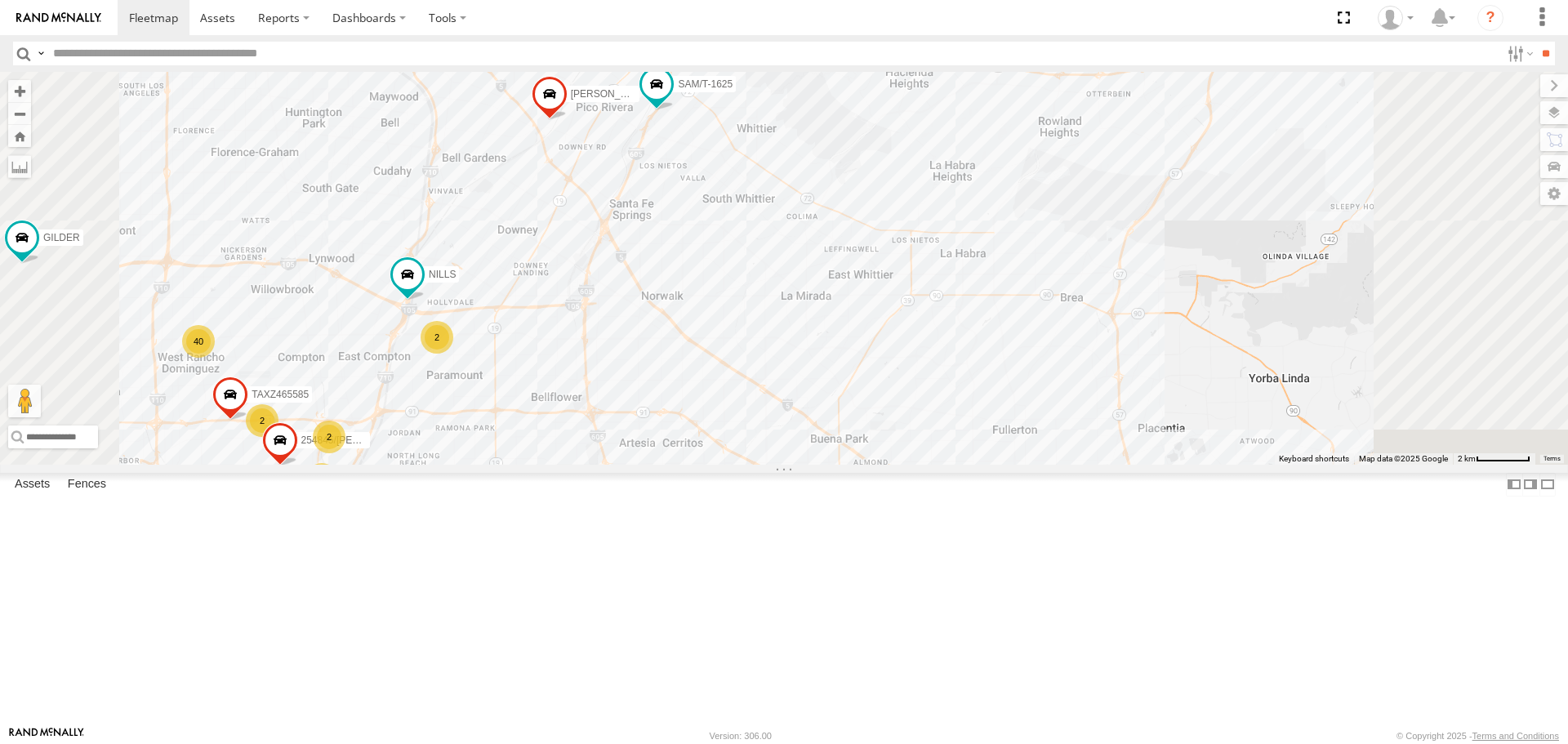
click at [145, 50] on input "text" at bounding box center [773, 53] width 1454 height 24
type input "****"
click at [1537, 42] on input "**" at bounding box center [1546, 53] width 19 height 24
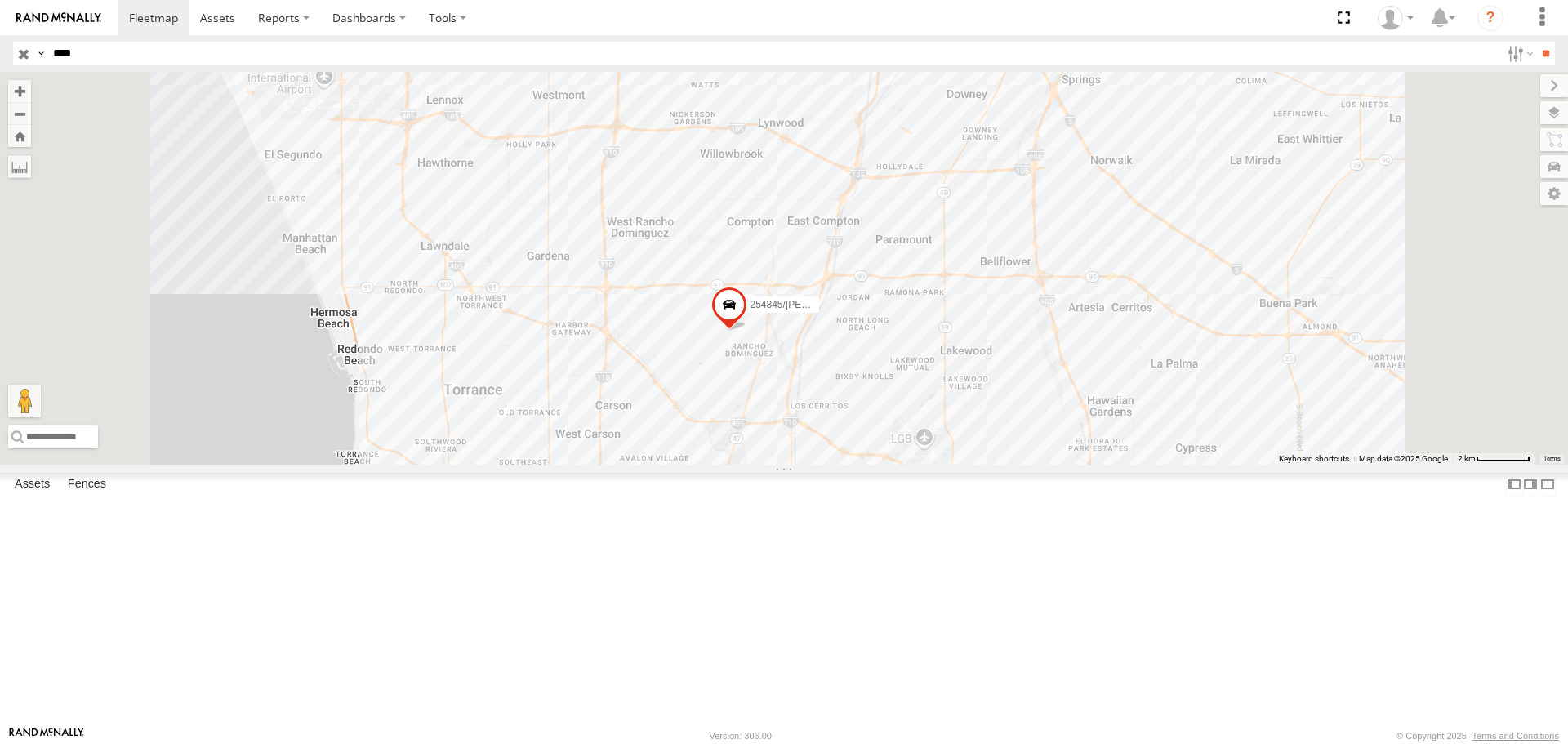
click at [23, 53] on input "button" at bounding box center [24, 53] width 21 height 24
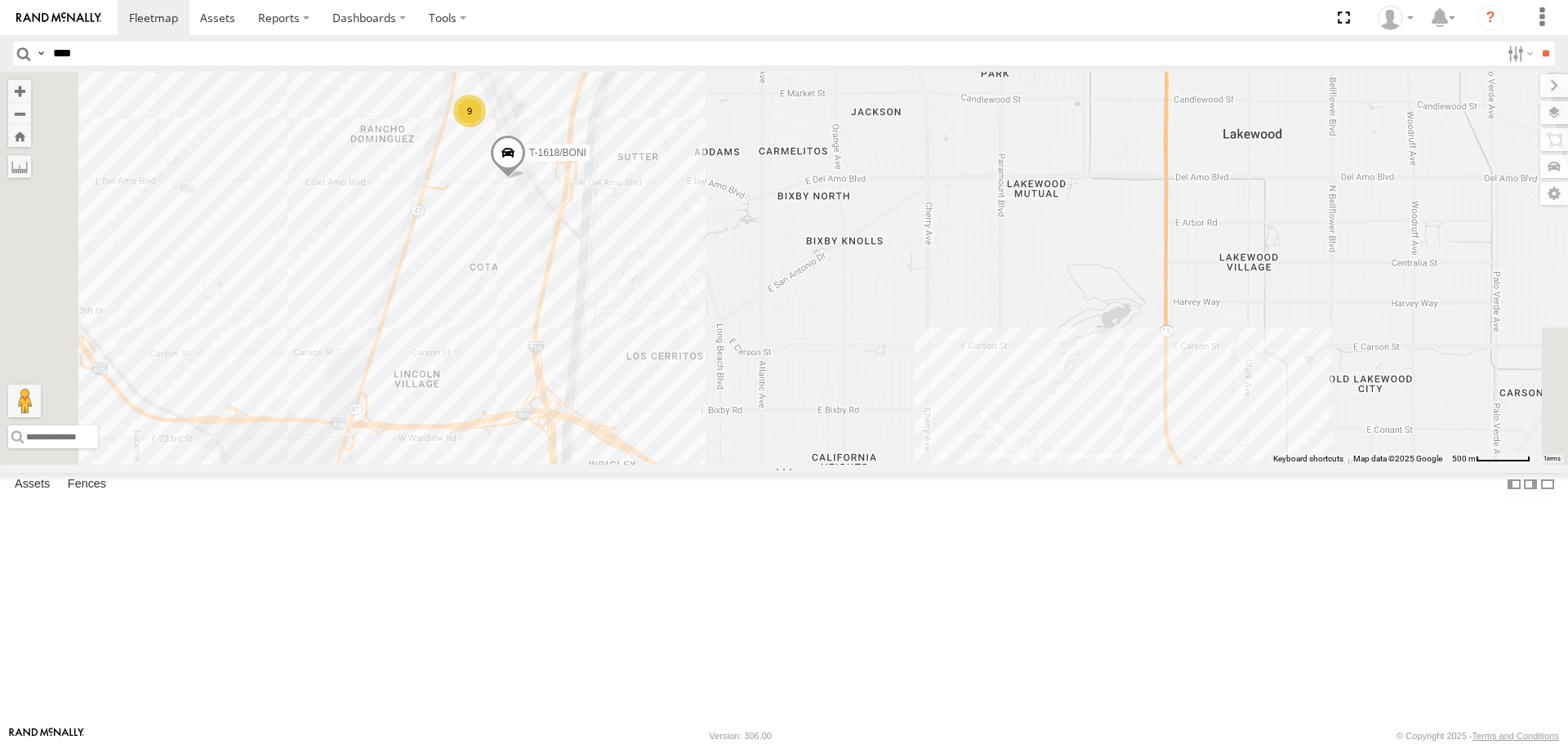
drag, startPoint x: 581, startPoint y: 623, endPoint x: 793, endPoint y: 183, distance: 488.4
click at [793, 183] on div "JUSTIN/T-1628 TAXZ465578 834274/JOY TAXZ467190 SAM/T-1625 LARS/T-1623 FELIPE/T-…" at bounding box center [784, 267] width 1568 height 392
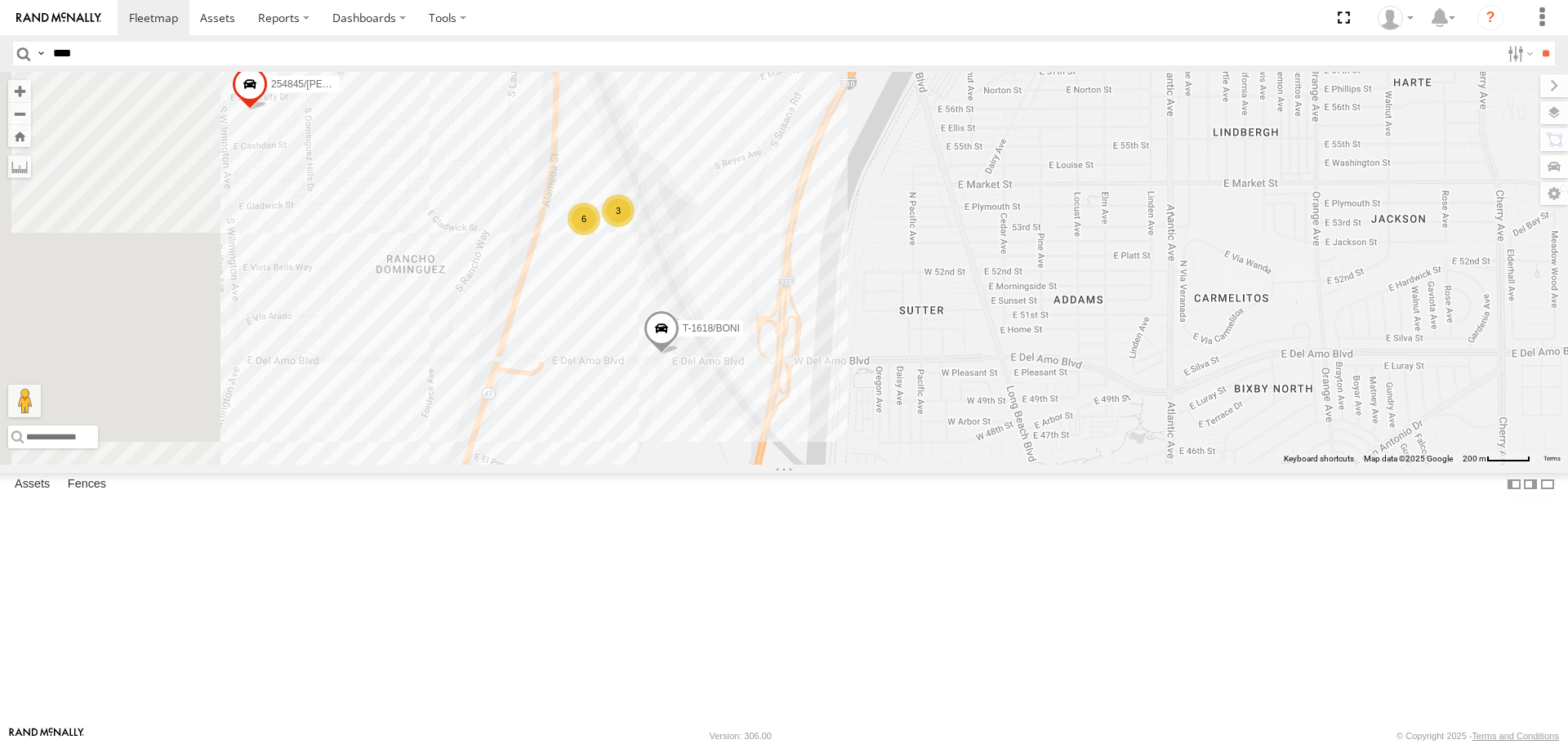
drag, startPoint x: 782, startPoint y: 319, endPoint x: 875, endPoint y: 414, distance: 132.9
click at [875, 414] on div "JUSTIN/T-1628 TAXZ465578 834274/JOY TAXZ467190 SAM/T-1625 LARS/T-1623 FELIPE/T-…" at bounding box center [784, 267] width 1568 height 392
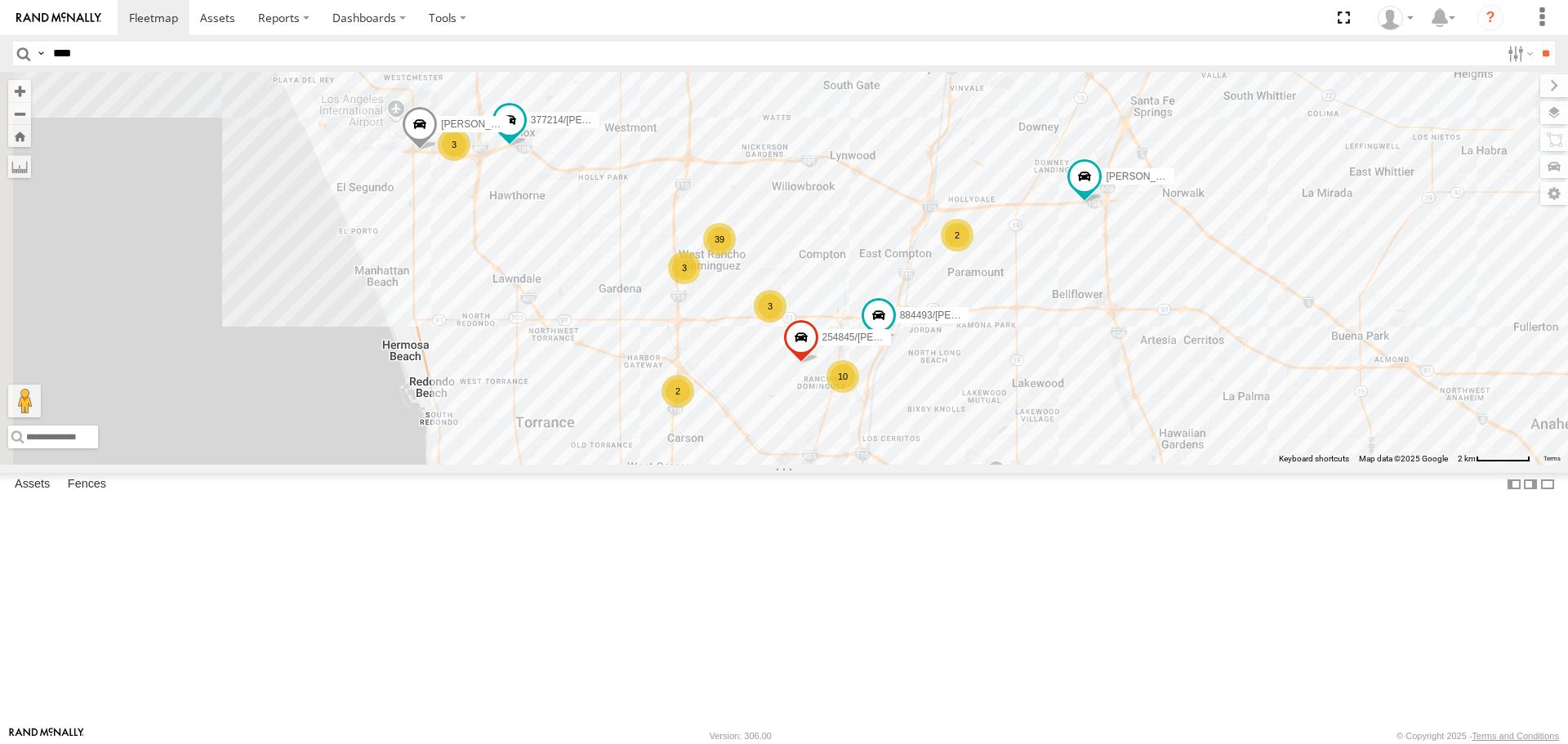
drag, startPoint x: 977, startPoint y: 352, endPoint x: 1046, endPoint y: 351, distance: 69.0
click at [1053, 359] on div "JUSTIN/T-1628 TAXZ465578 834274/JOY TAXZ467190 SAM/T-1625 LARS/T-1623 FELIPE/T-…" at bounding box center [784, 267] width 1568 height 392
